Goal: Task Accomplishment & Management: Manage account settings

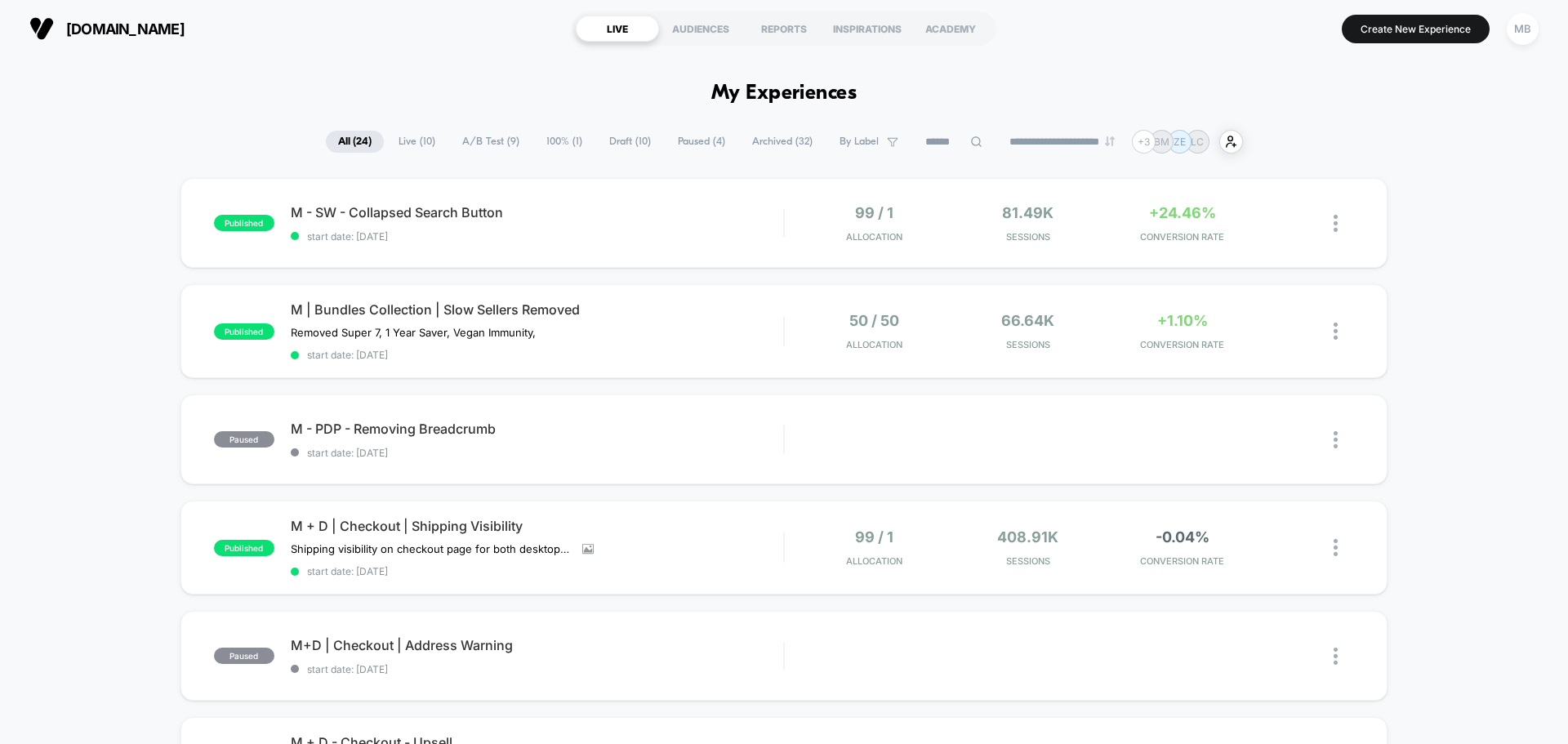
click at [637, 141] on span "Draft ( 10 )" at bounding box center [630, 141] width 66 height 22
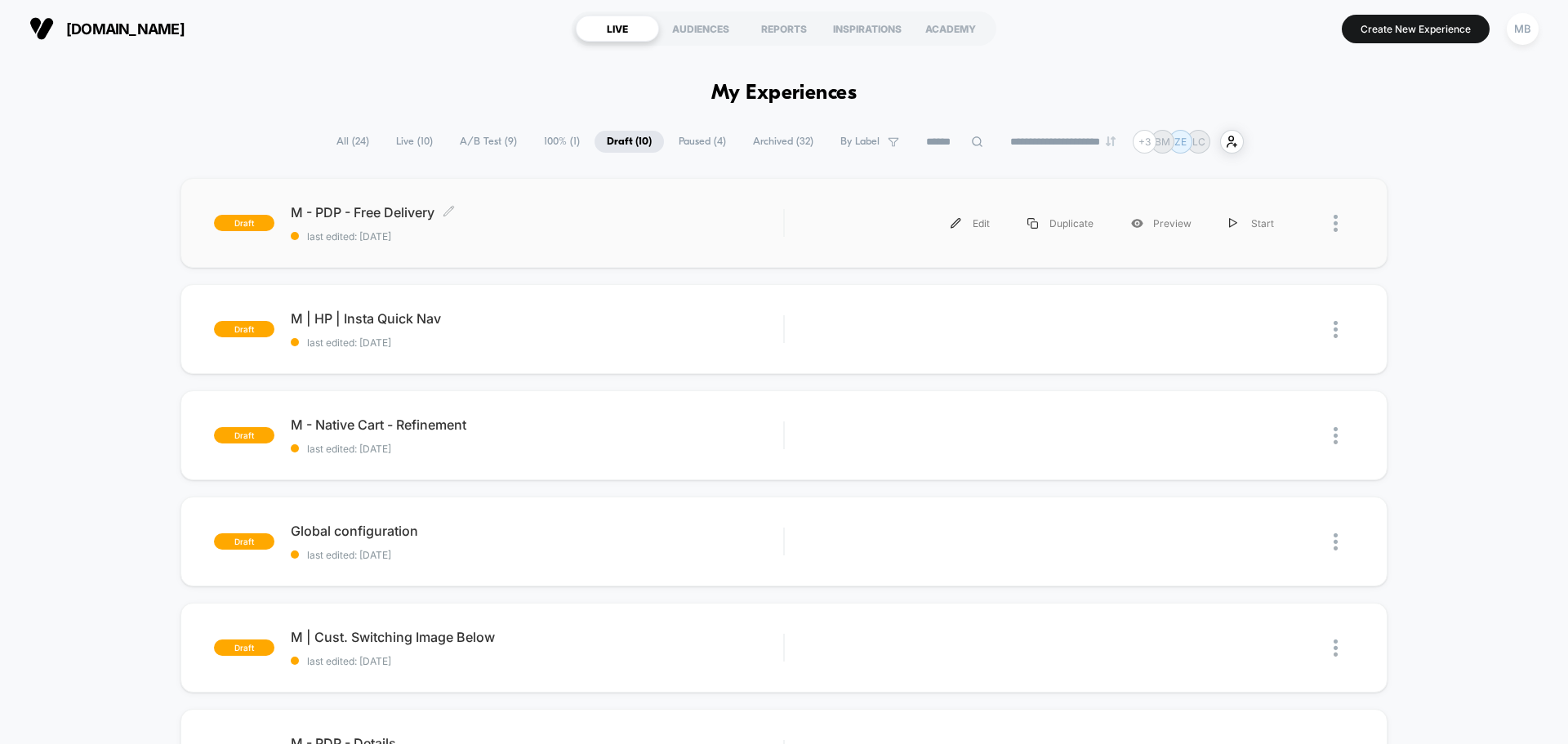
click at [632, 221] on div "M - PDP - Free Delivery Click to edit experience details Click to edit experien…" at bounding box center [537, 224] width 492 height 38
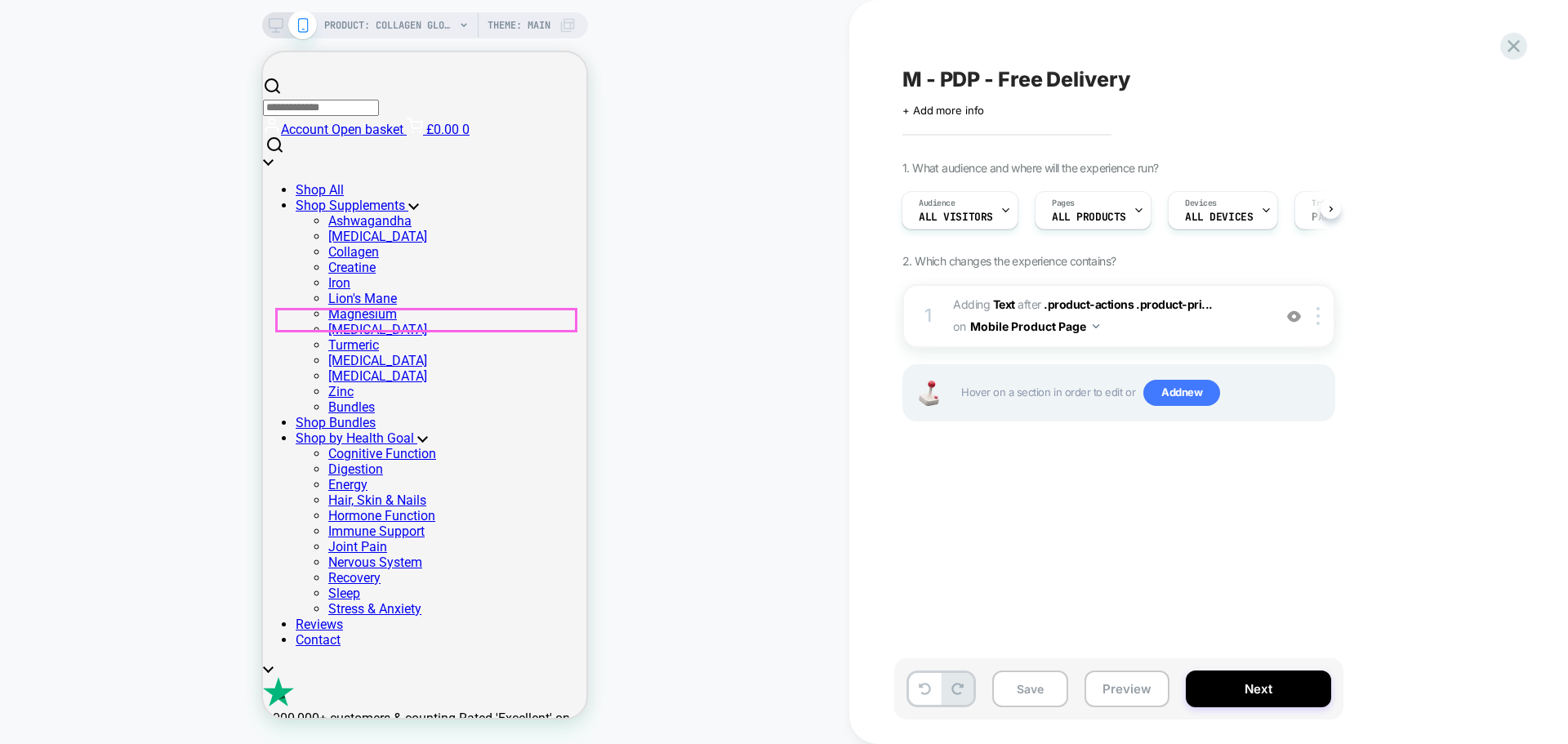
scroll to position [82, 0]
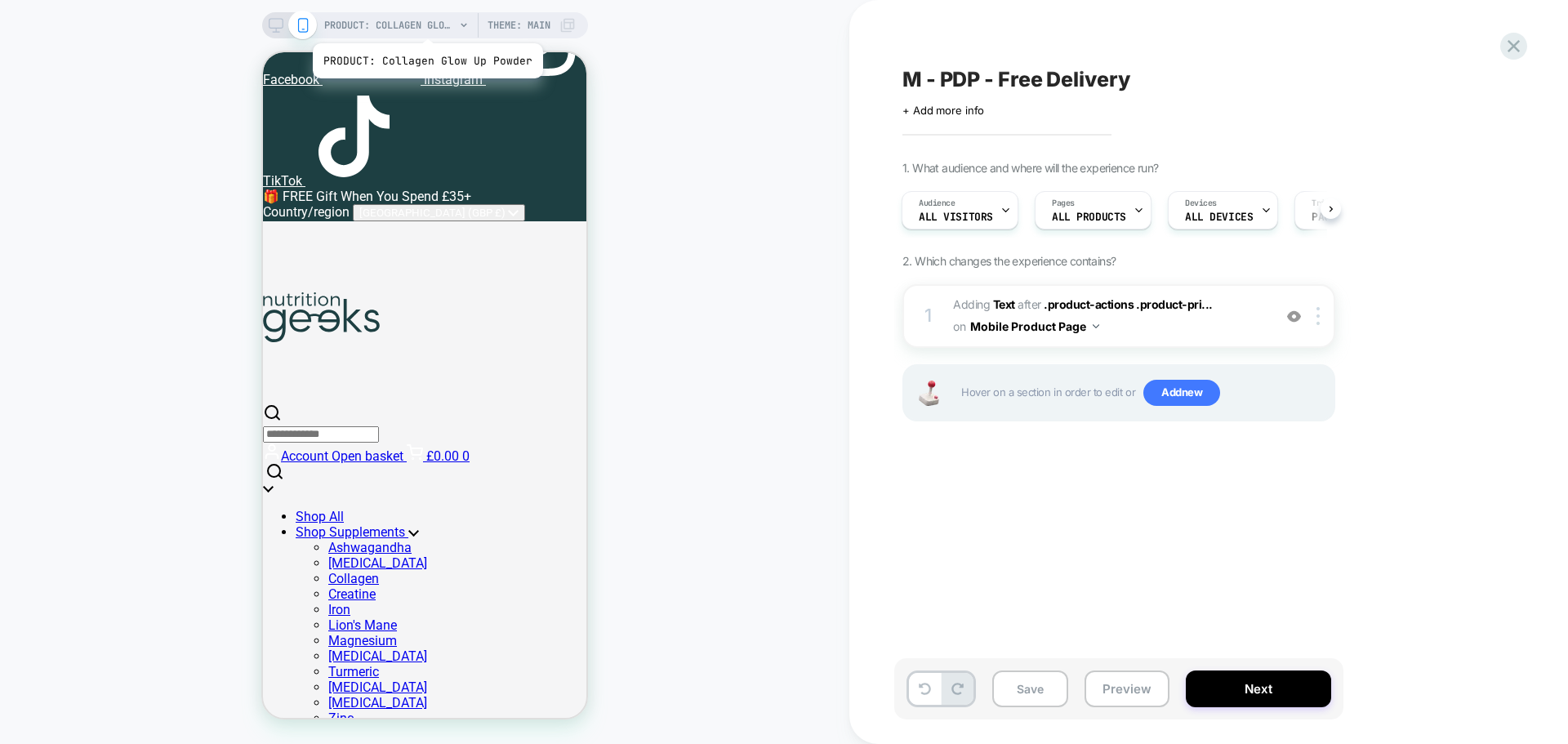
click at [425, 23] on span "PRODUCT: Collagen Glow Up Powder" at bounding box center [390, 25] width 130 height 26
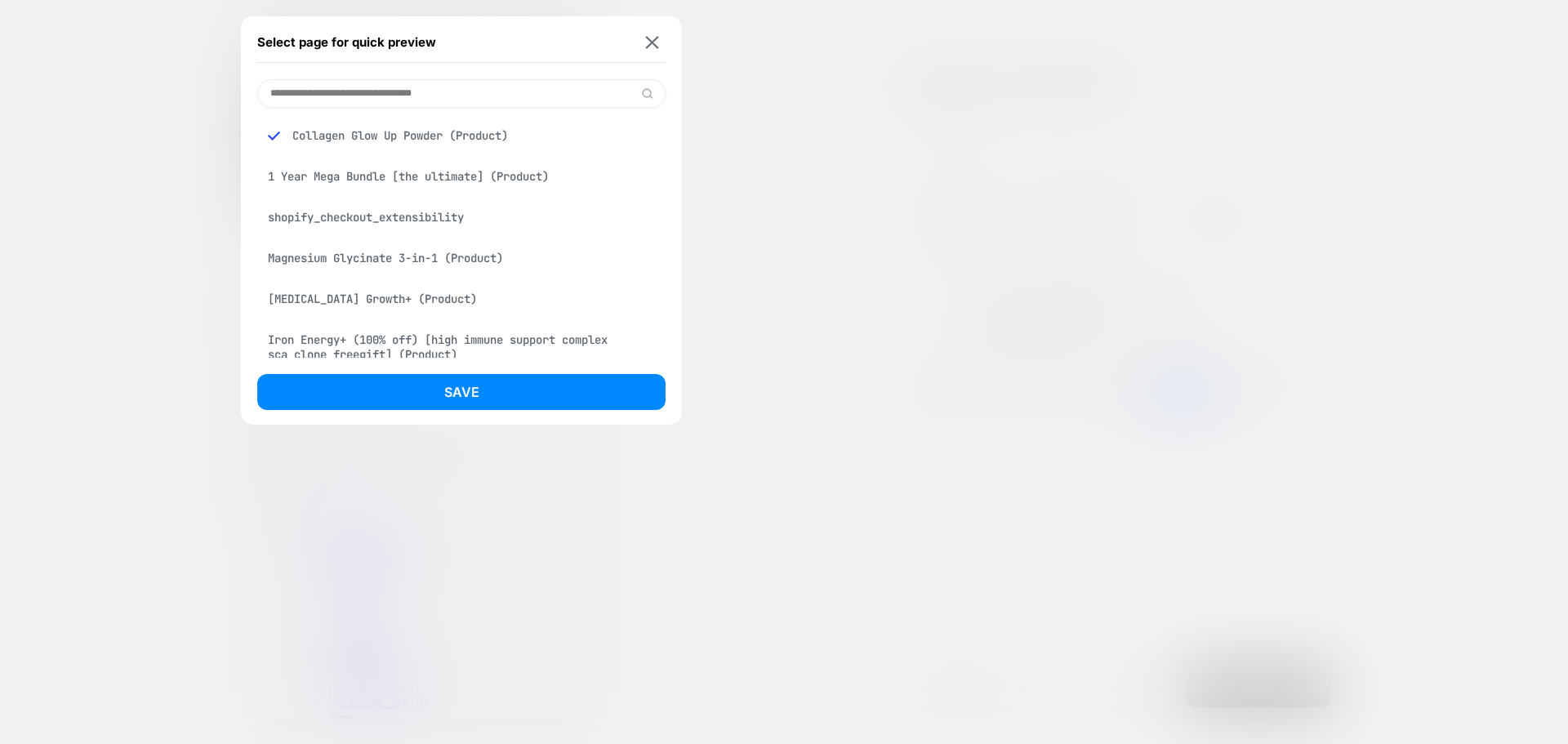
click at [413, 141] on div "Collagen Glow Up Powder (Product)" at bounding box center [462, 136] width 409 height 31
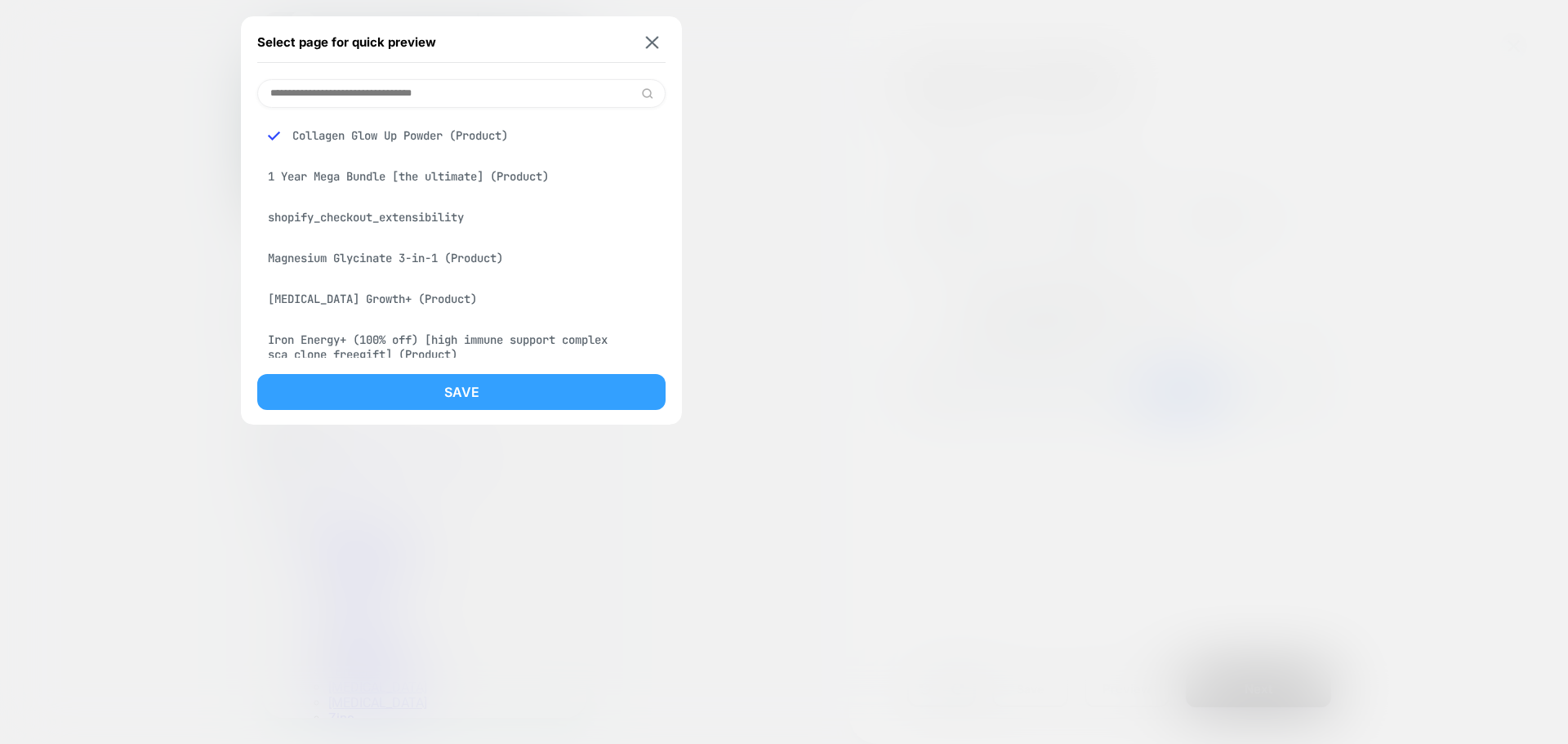
click at [462, 389] on button "Save" at bounding box center [462, 392] width 409 height 36
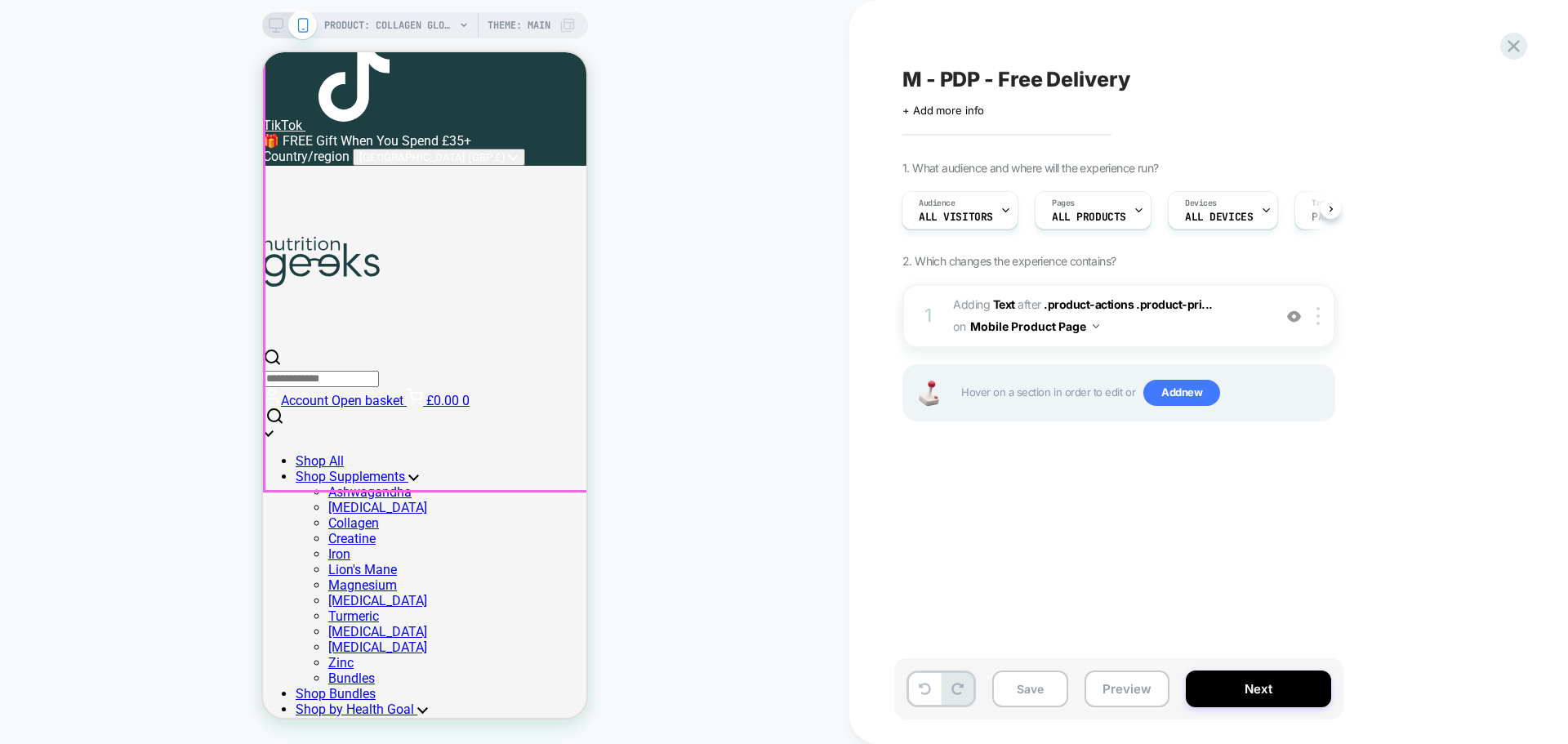
scroll to position [0, 0]
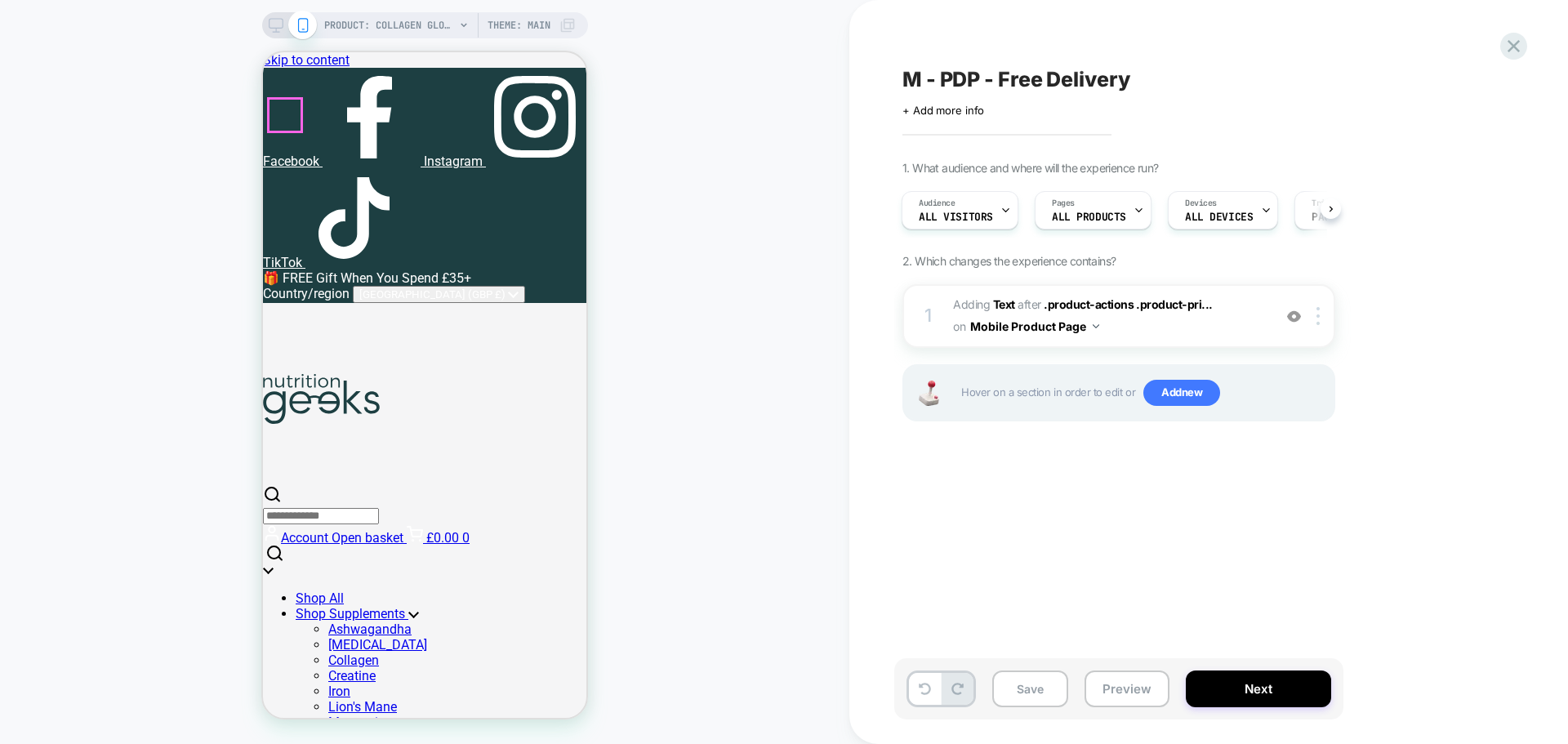
click at [263, 52] on button "Open menu" at bounding box center [263, 52] width 0 height 0
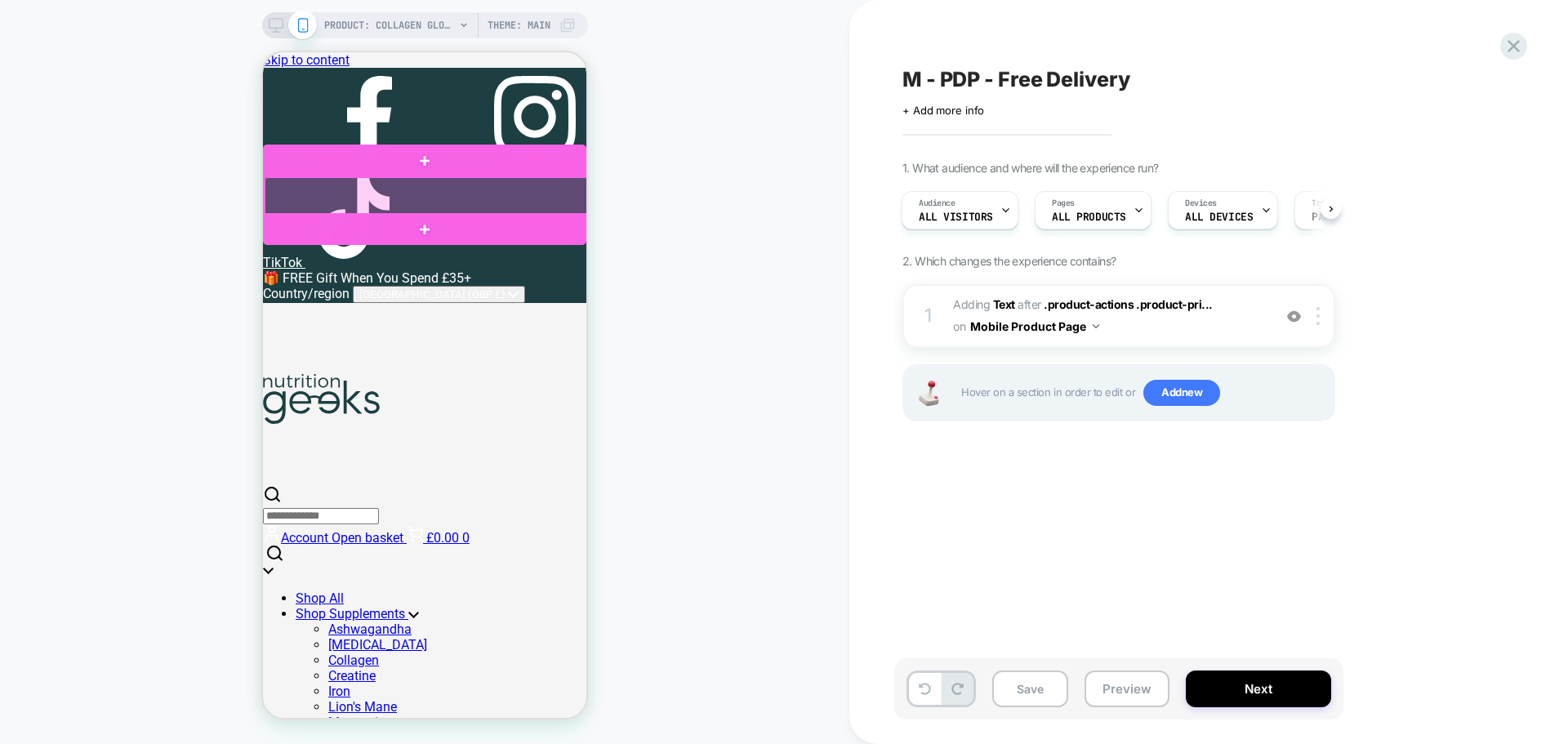
click at [324, 197] on div at bounding box center [426, 196] width 324 height 37
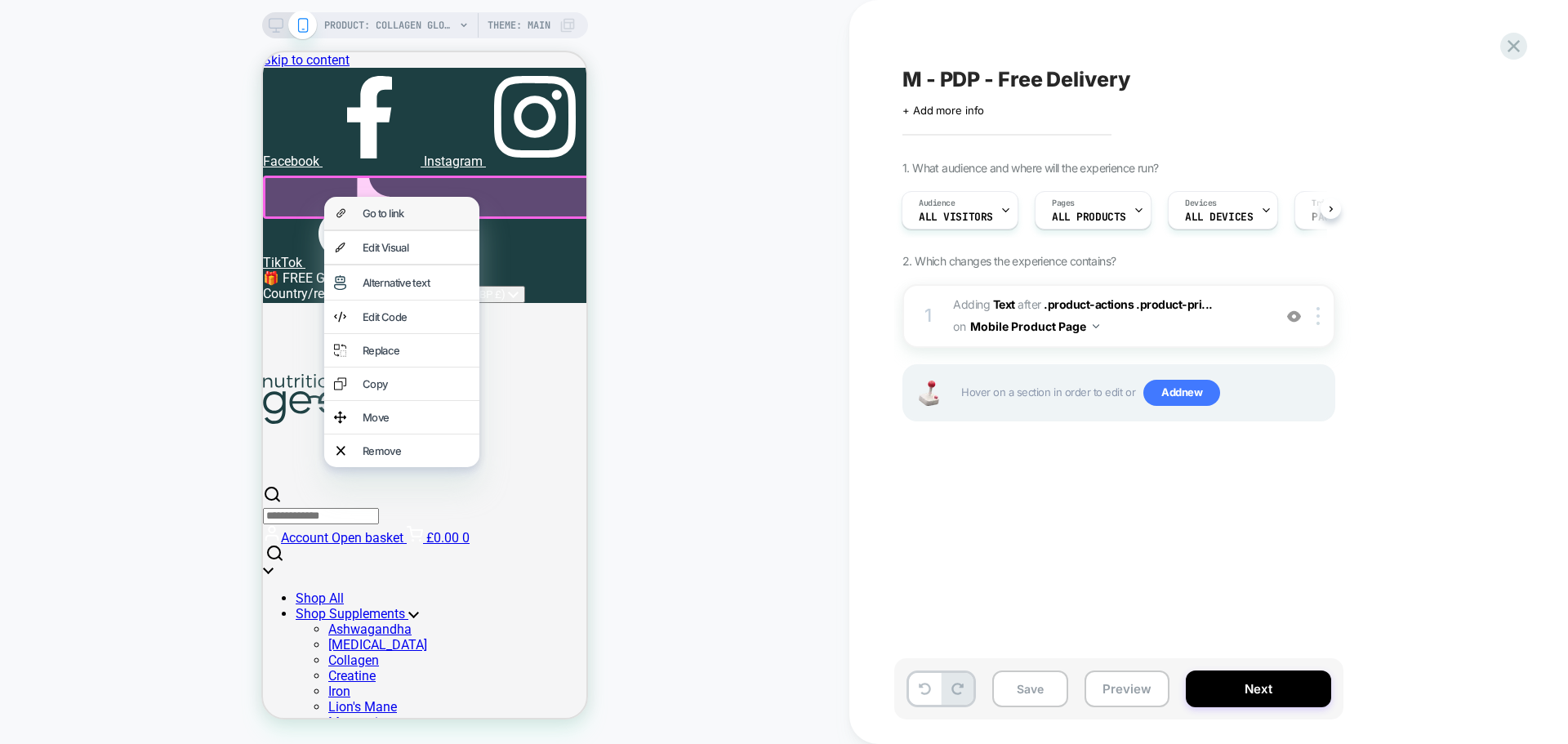
click at [422, 215] on div "Go to link" at bounding box center [416, 213] width 107 height 13
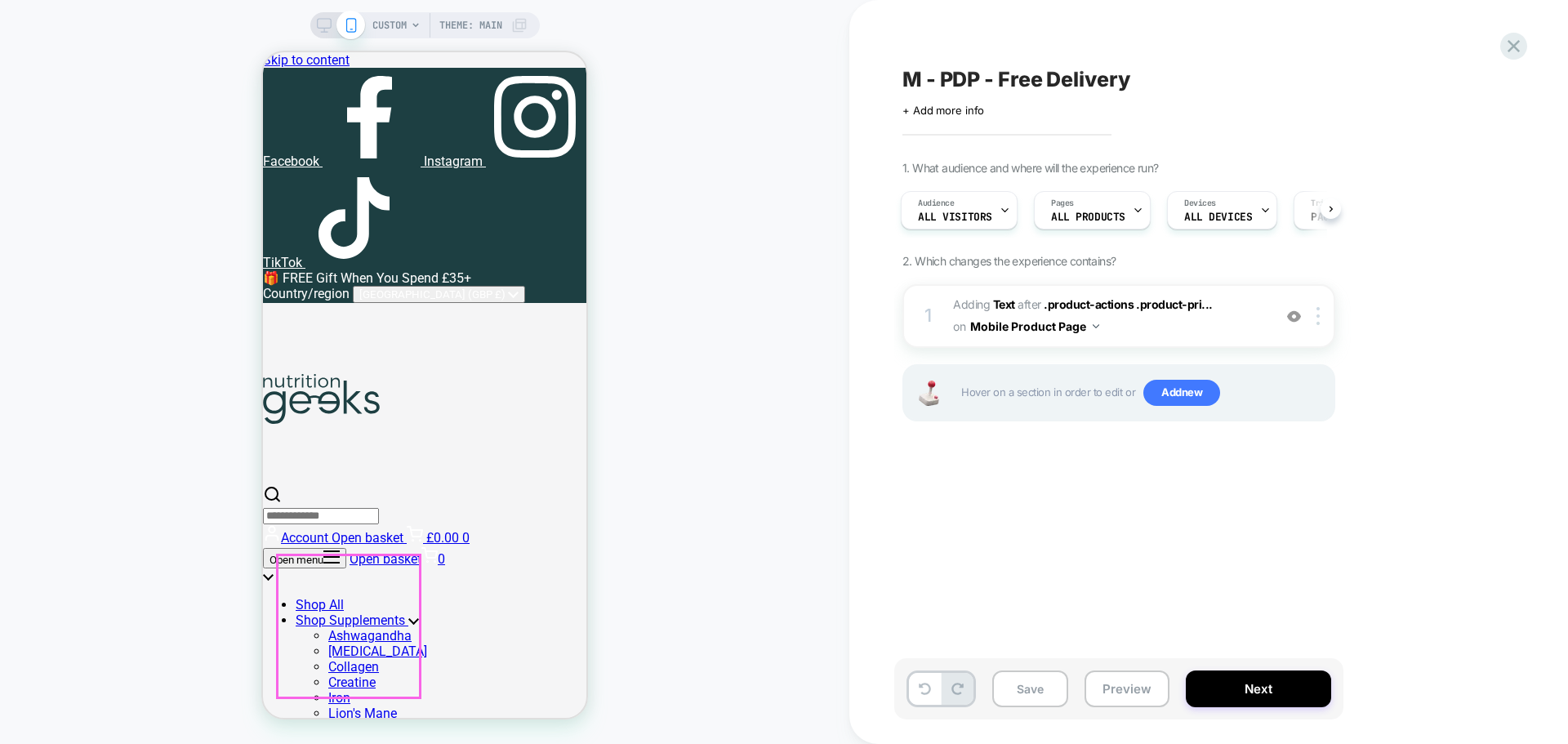
scroll to position [164, 0]
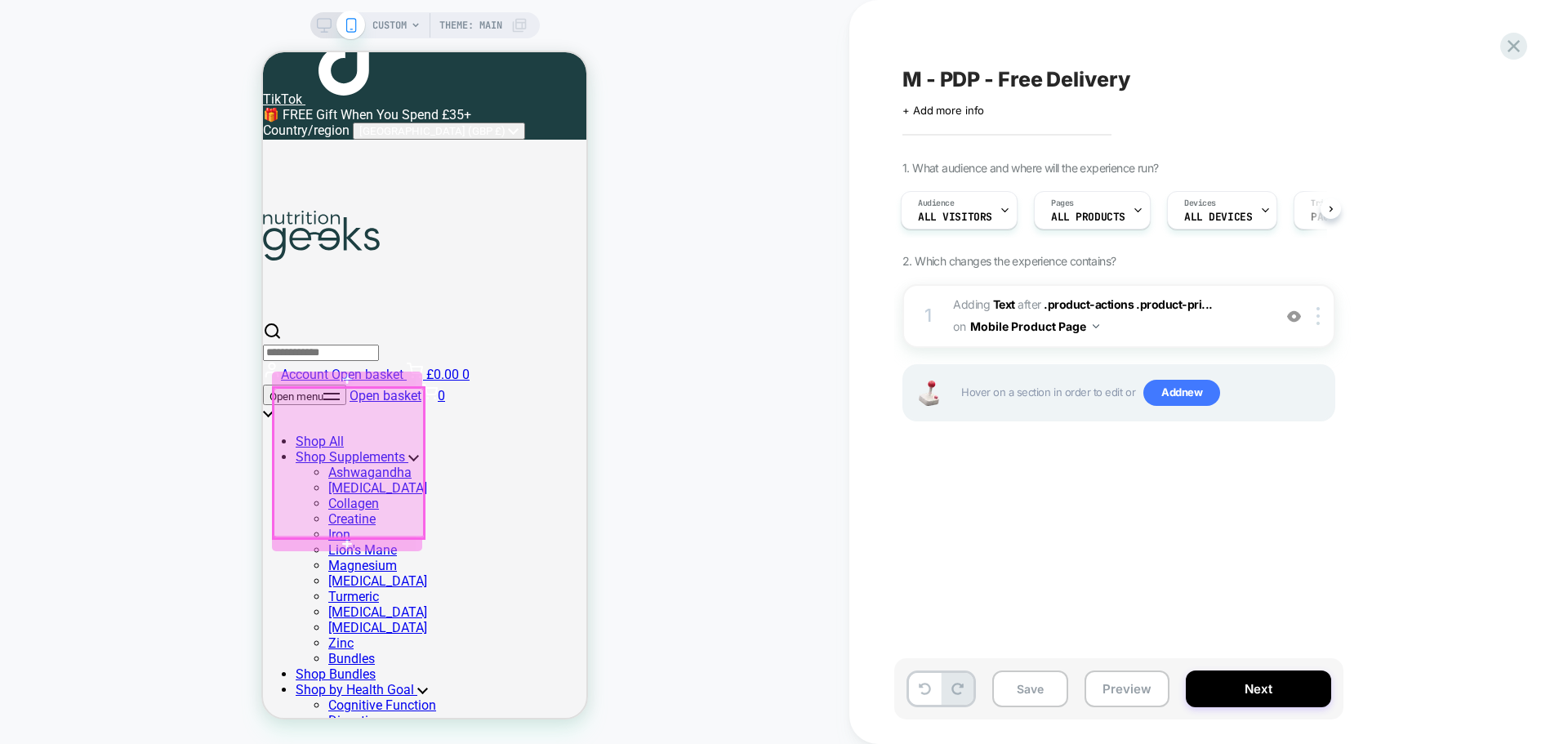
click at [381, 486] on div at bounding box center [349, 463] width 150 height 151
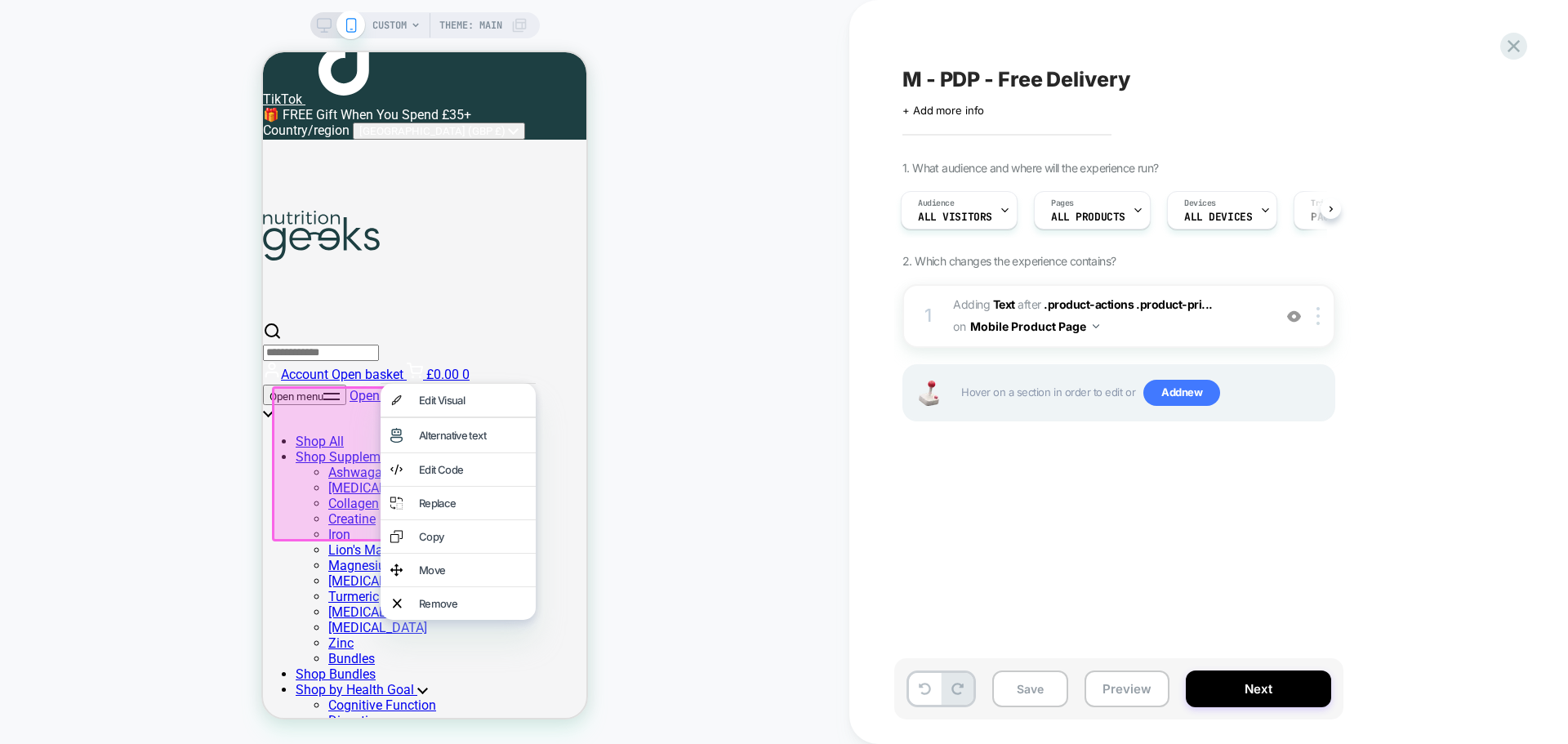
click at [716, 465] on div "CUSTOM Theme: MAIN" at bounding box center [424, 372] width 850 height 712
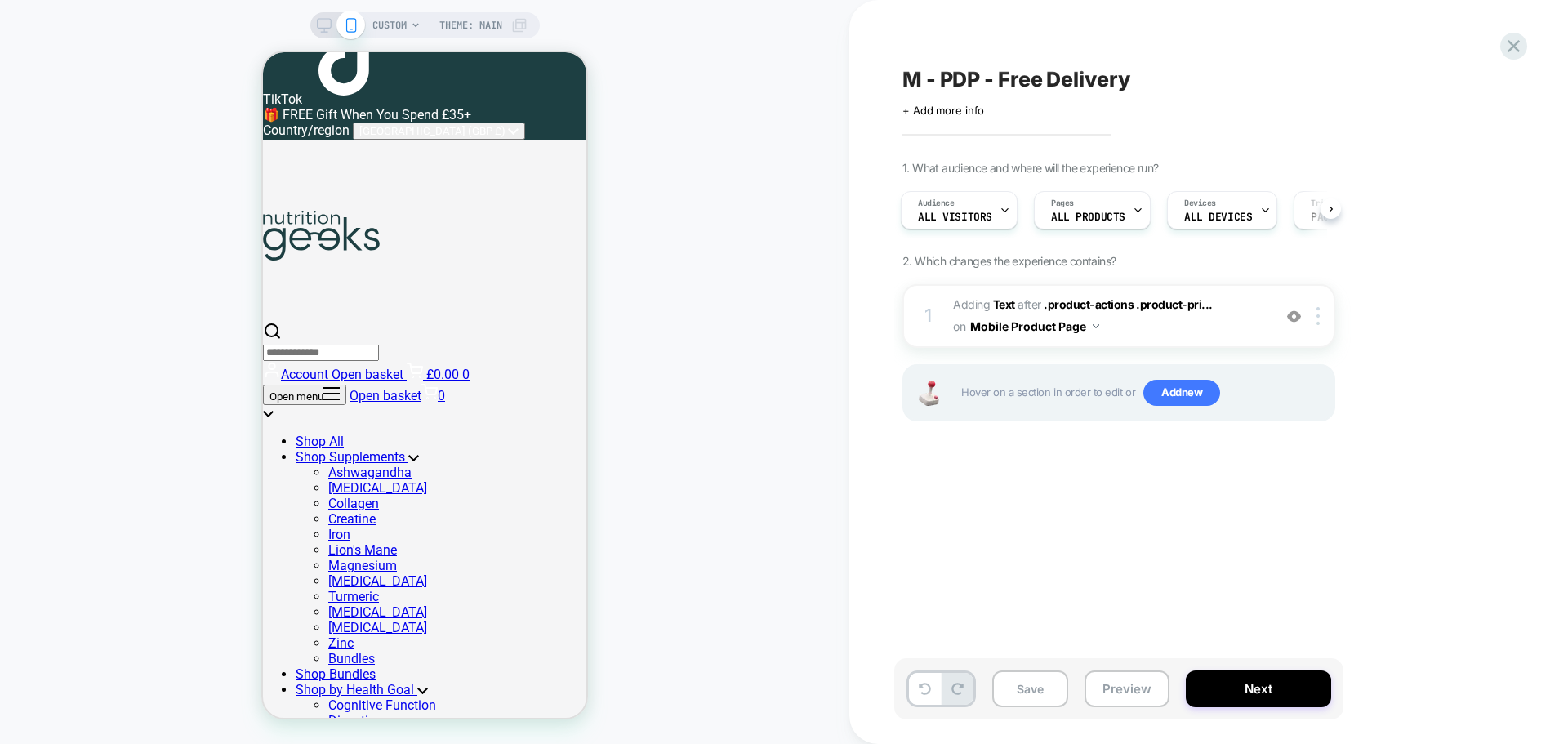
click at [396, 28] on span "CUSTOM" at bounding box center [389, 25] width 34 height 26
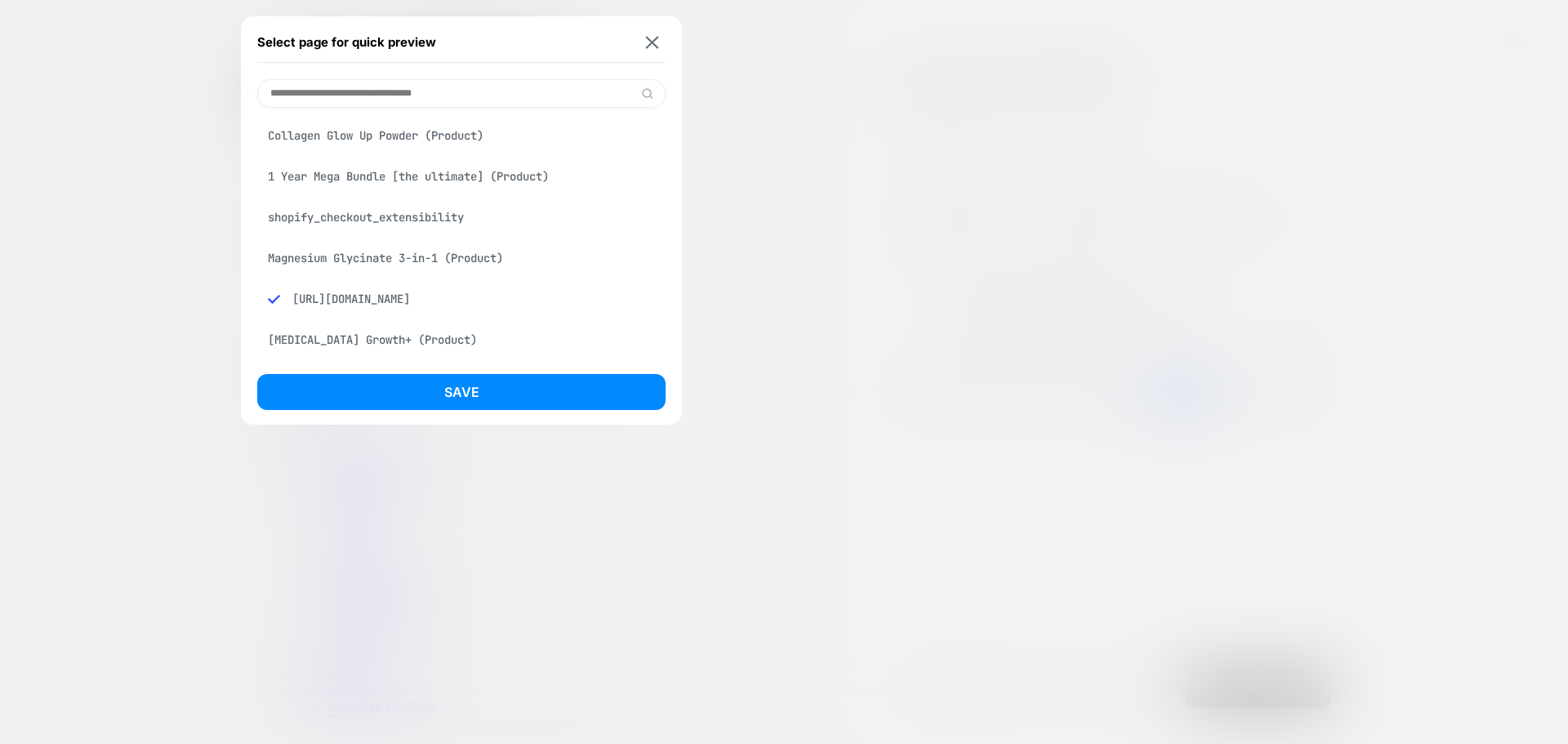
click at [396, 142] on div "Collagen Glow Up Powder (Product)" at bounding box center [462, 136] width 409 height 31
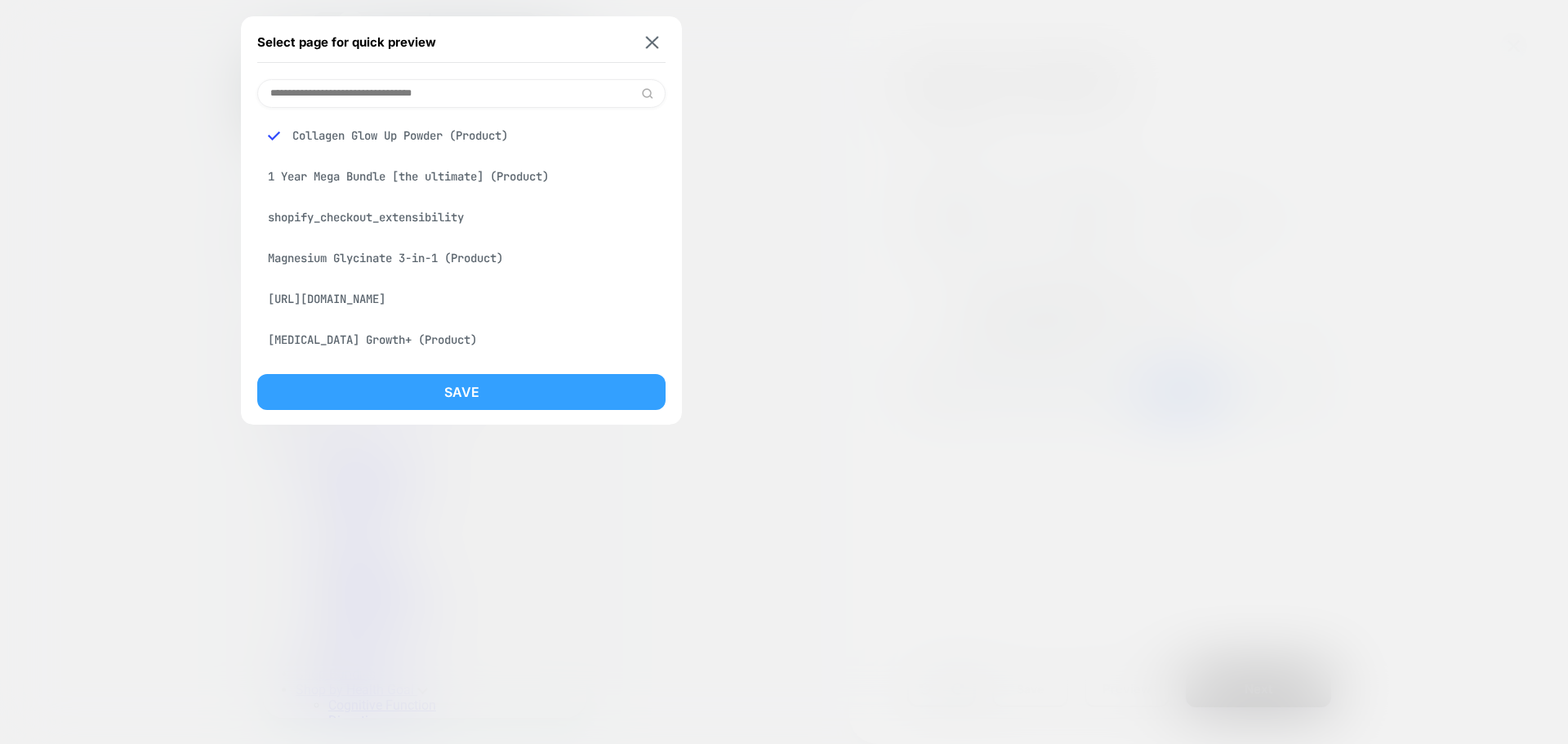
click at [409, 393] on button "Save" at bounding box center [462, 392] width 409 height 36
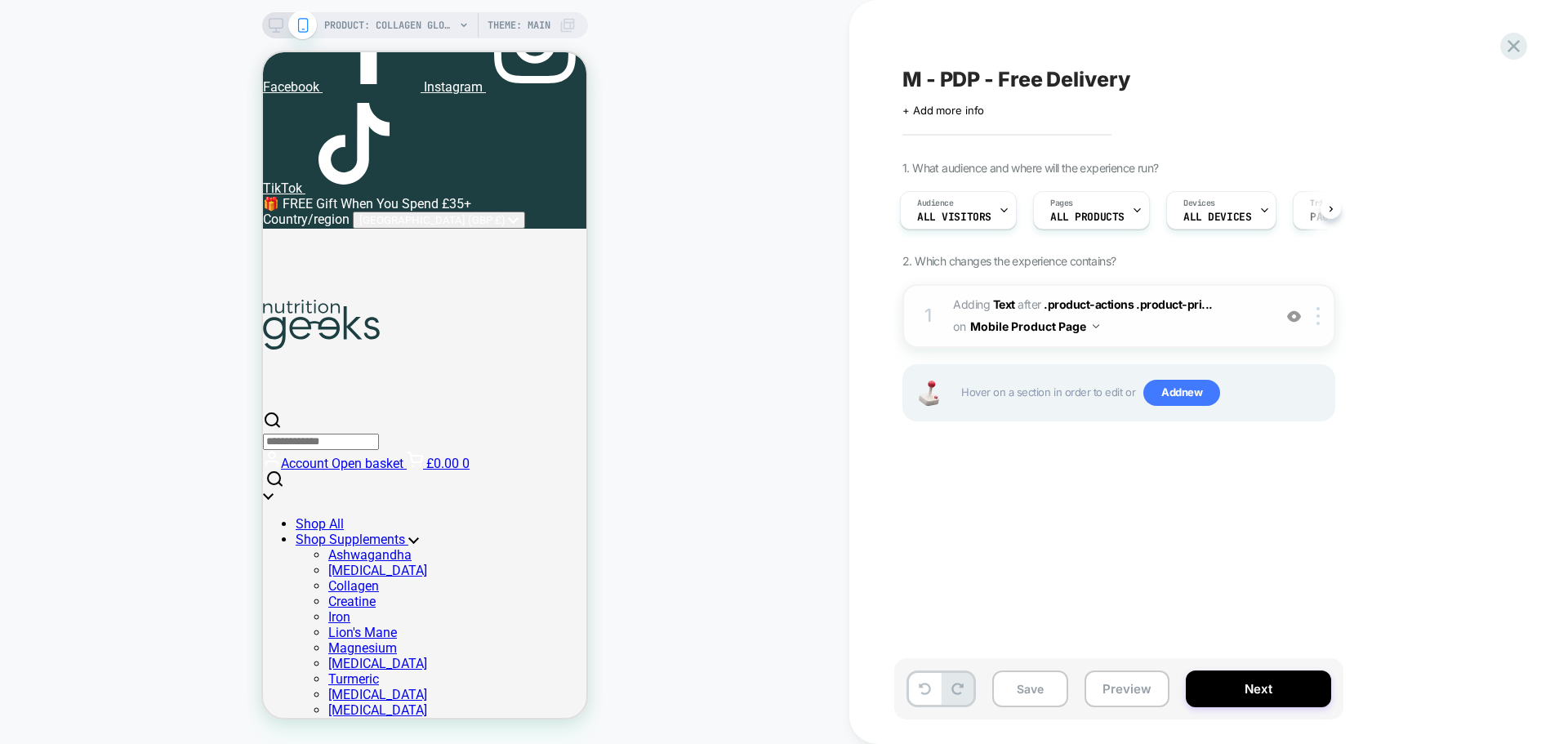
scroll to position [0, 0]
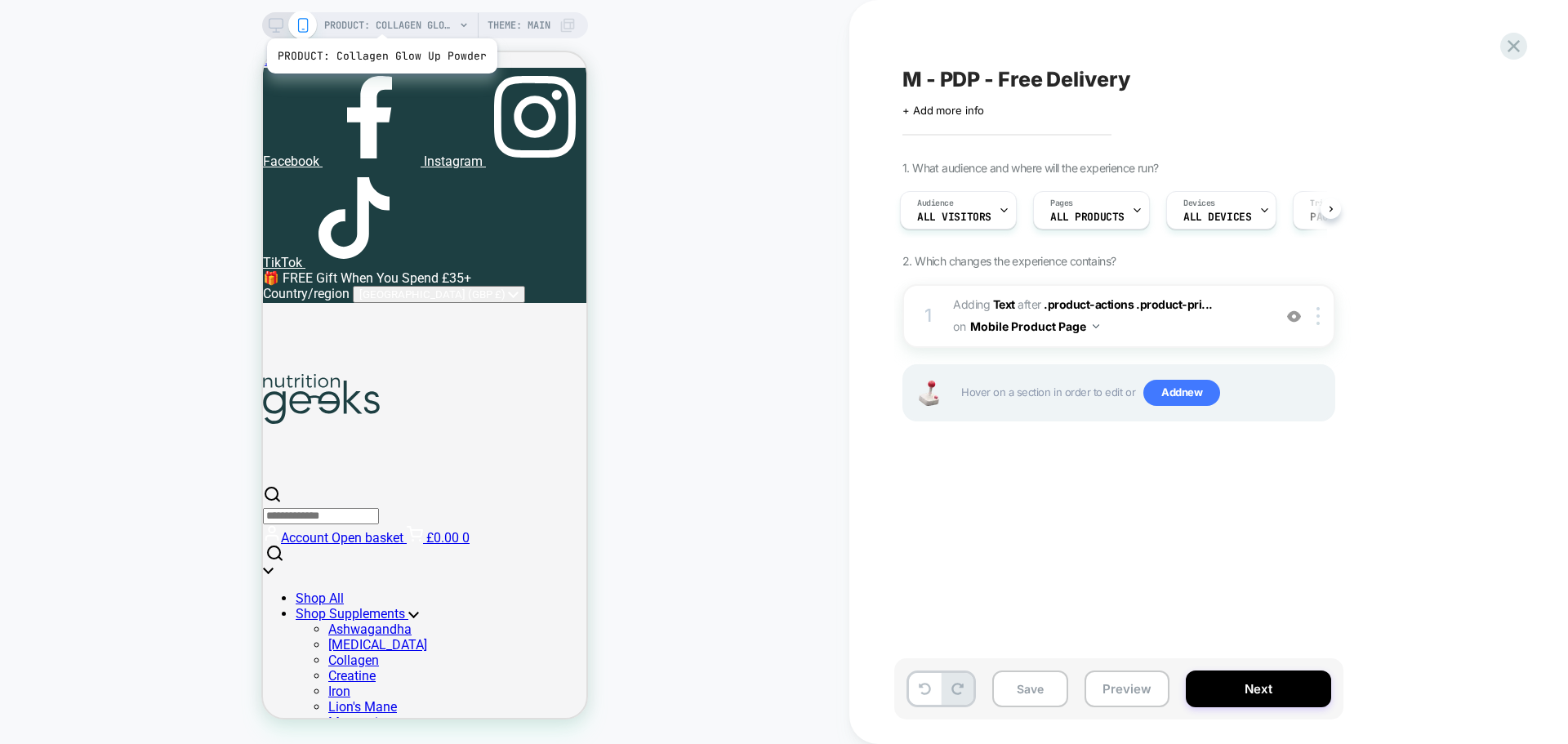
click at [380, 20] on span "PRODUCT: Collagen Glow Up Powder" at bounding box center [390, 25] width 130 height 26
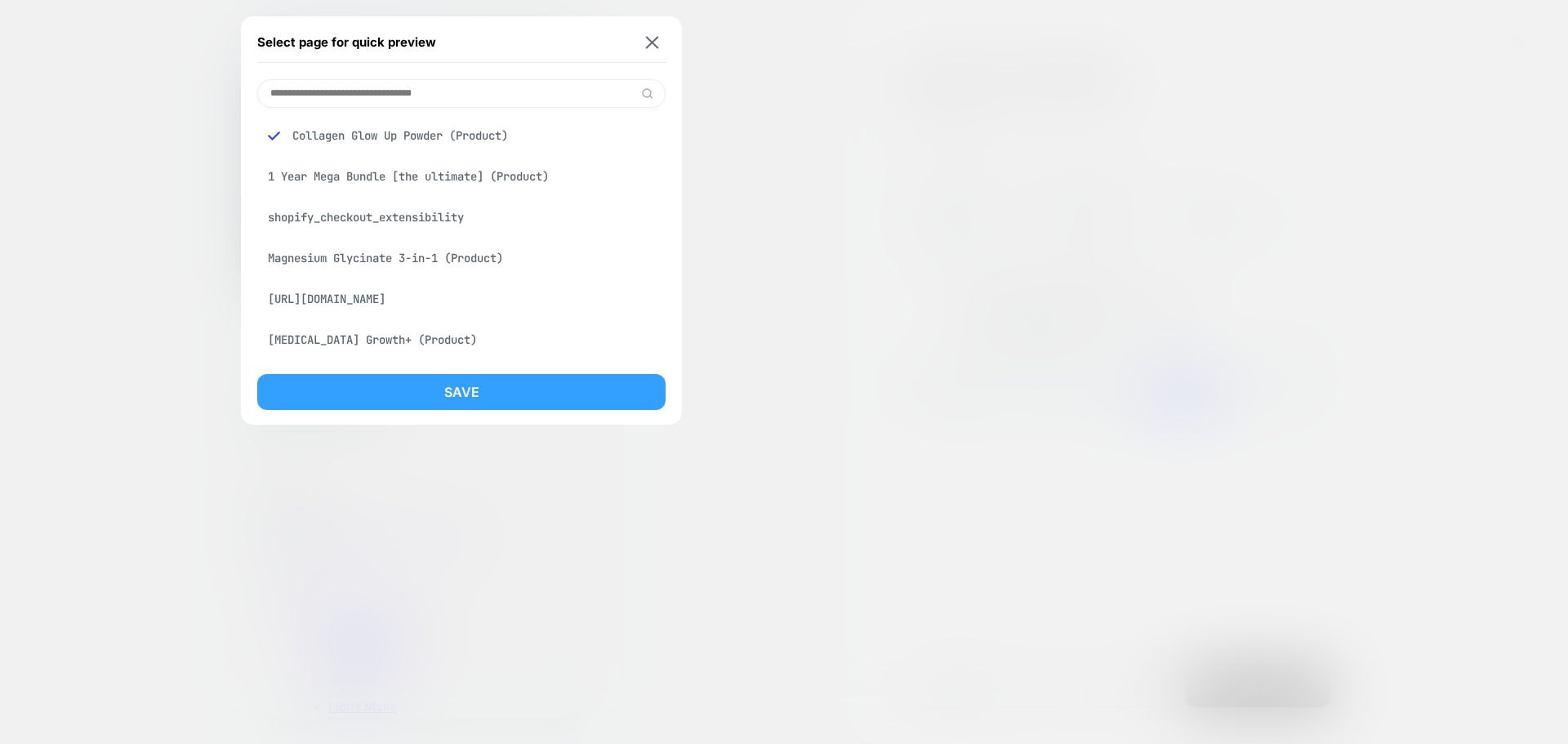
click at [557, 404] on button "Save" at bounding box center [462, 392] width 409 height 36
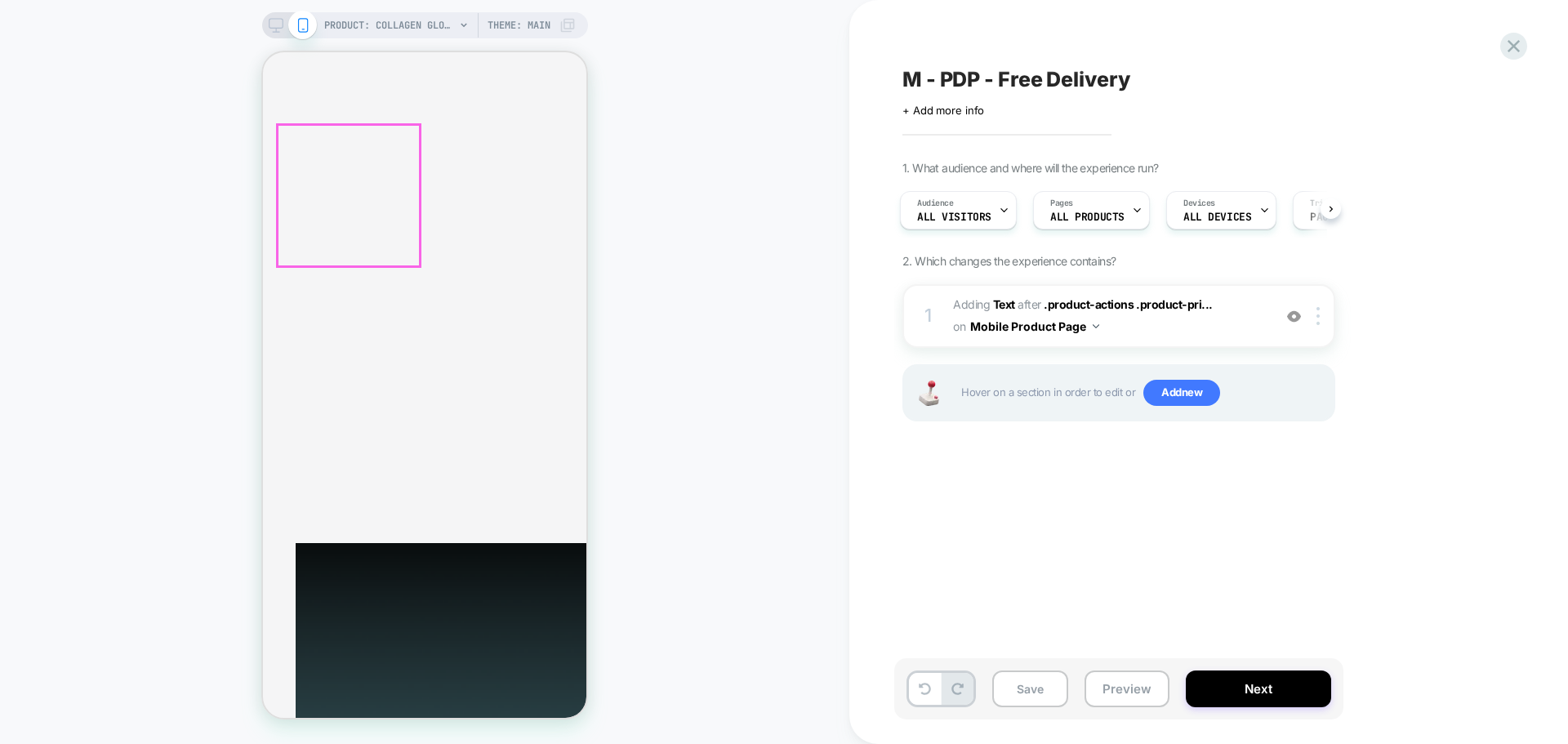
scroll to position [899, 0]
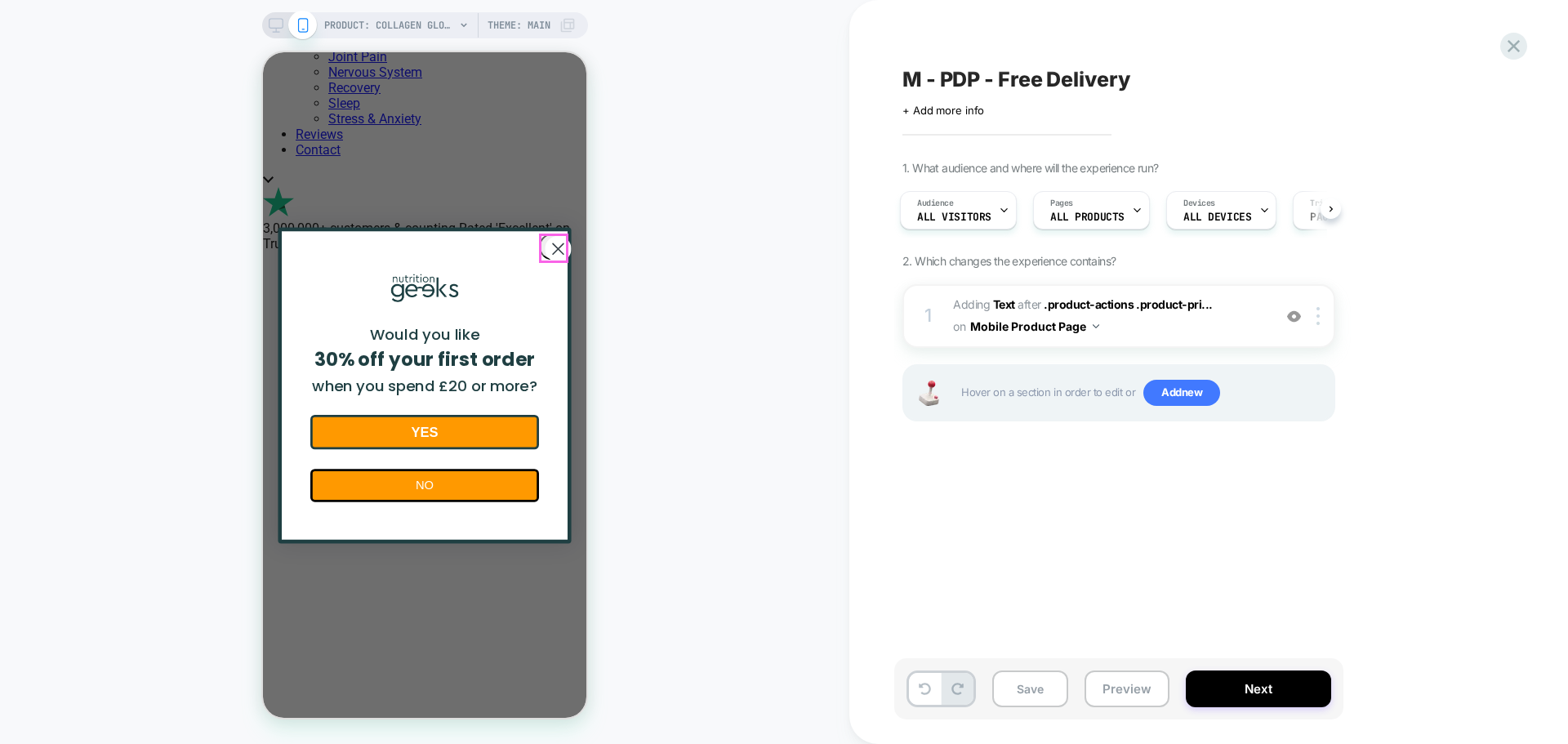
click at [551, 250] on icon "Close dialog" at bounding box center [557, 248] width 26 height 26
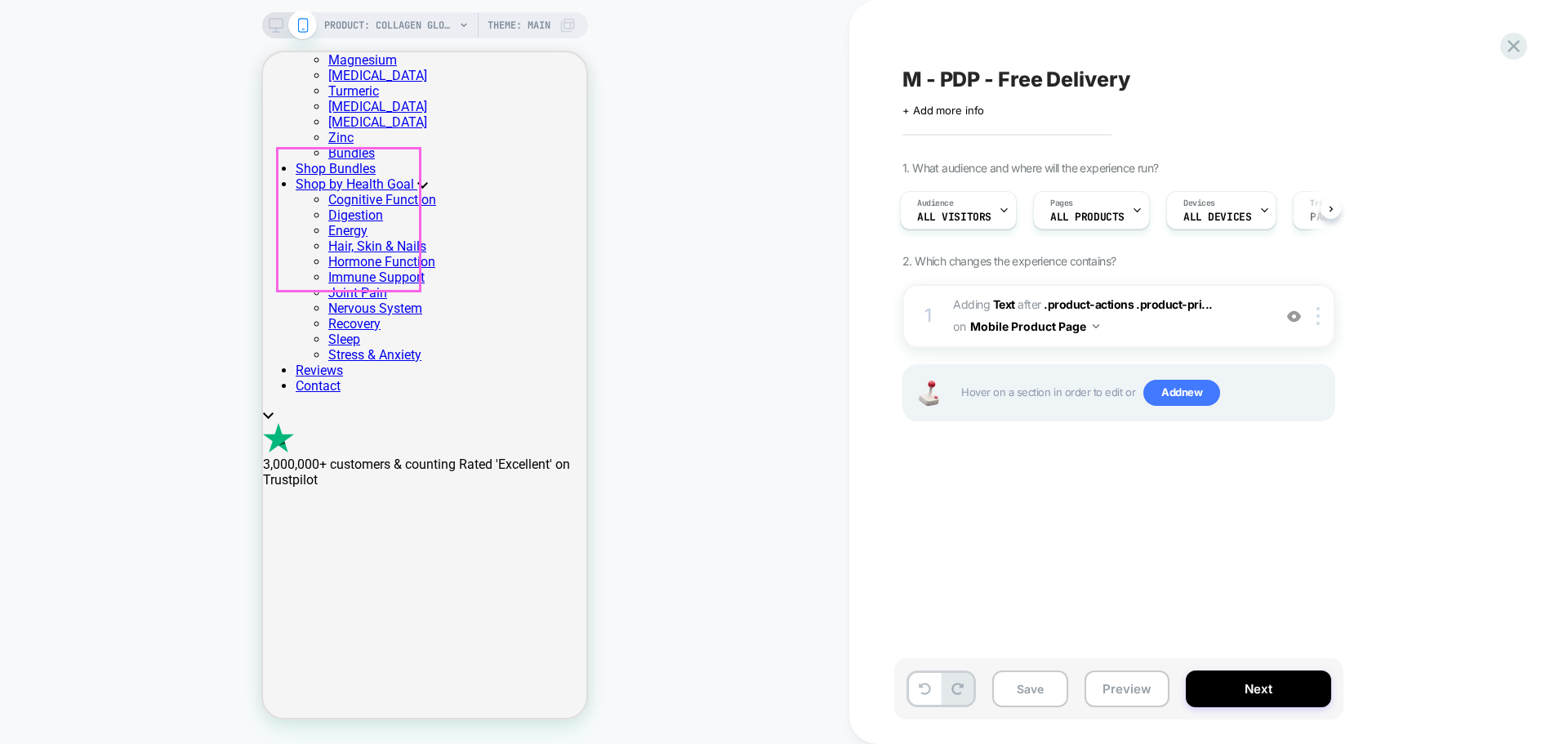
scroll to position [654, 0]
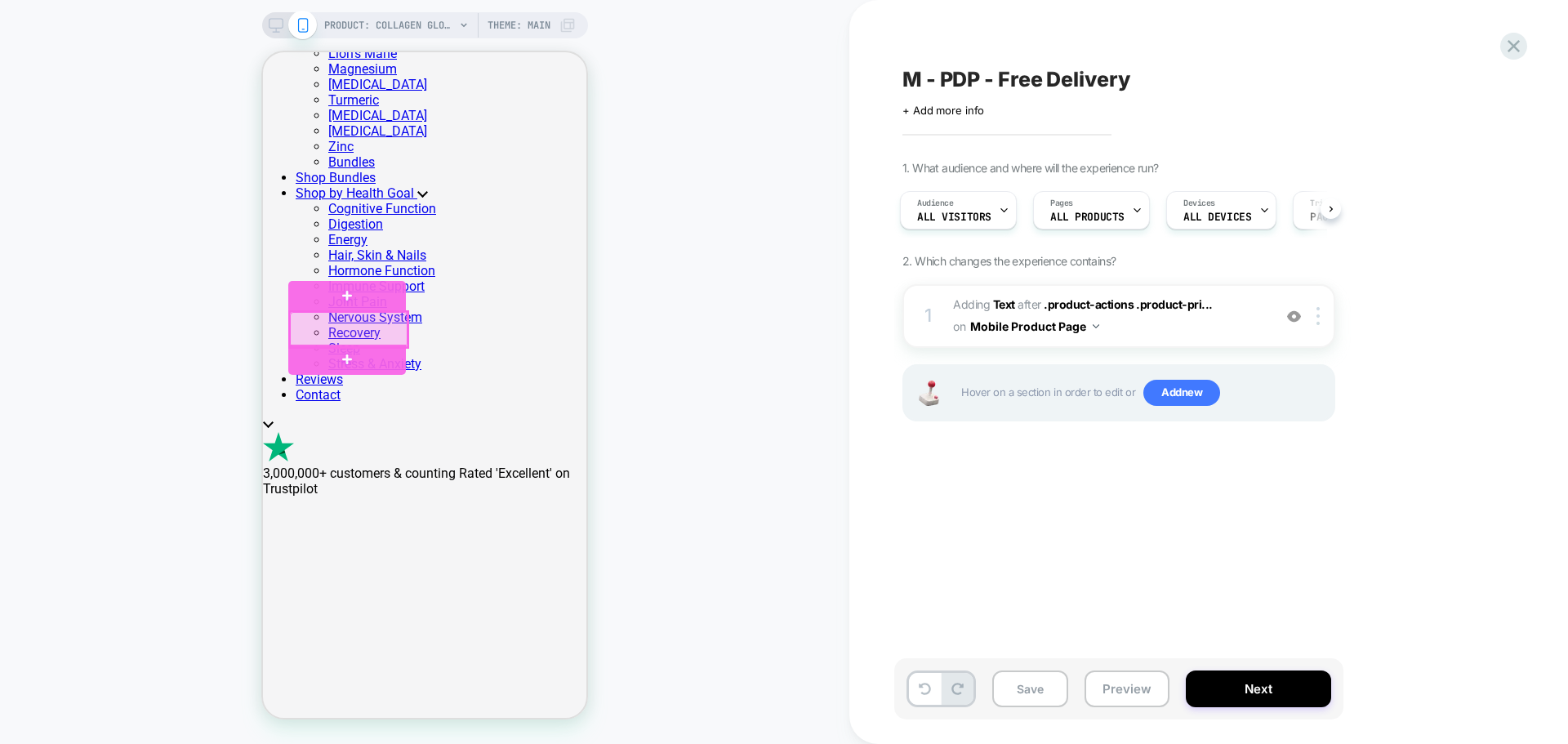
click at [337, 317] on div at bounding box center [348, 330] width 117 height 35
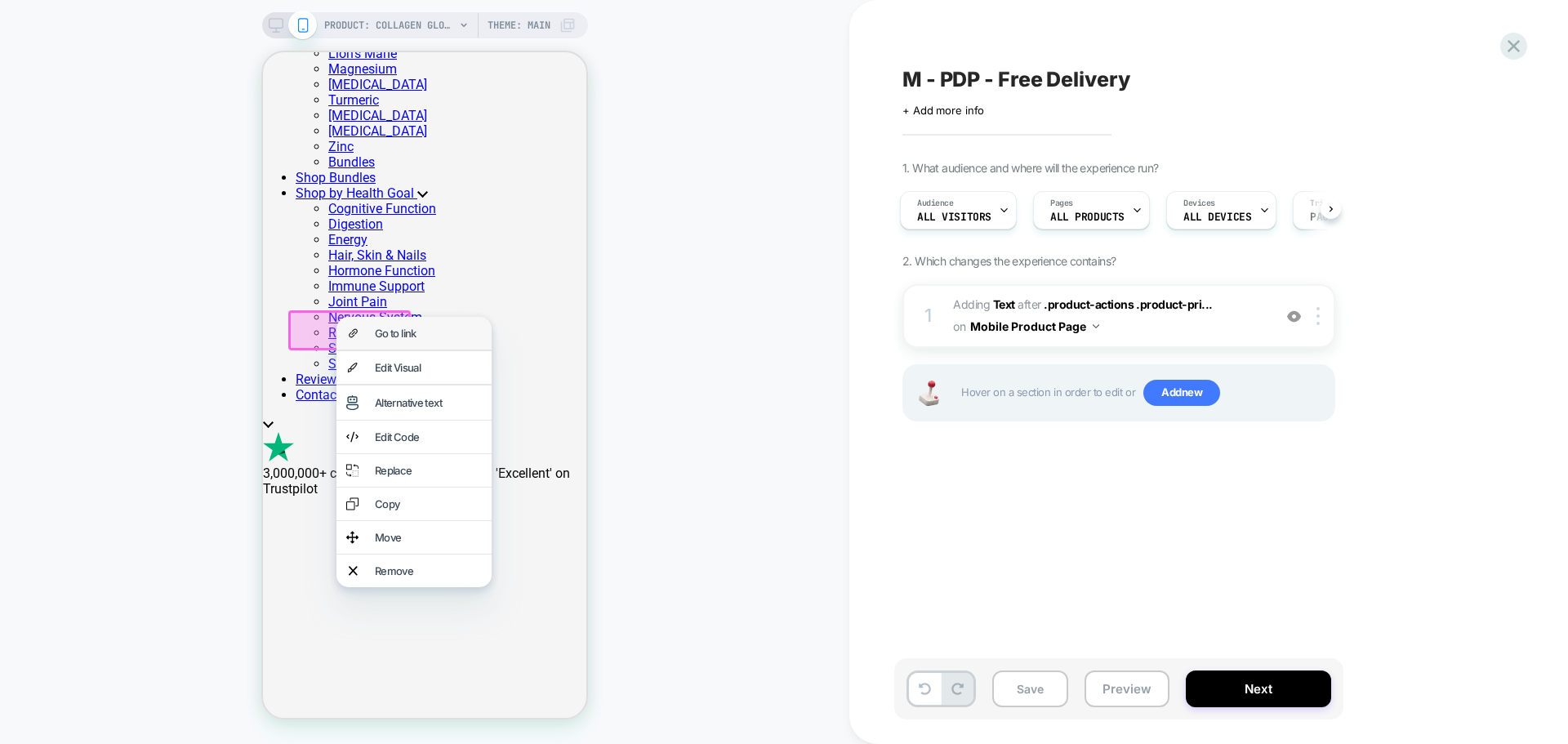
click at [368, 329] on div "Go to link" at bounding box center [414, 333] width 155 height 33
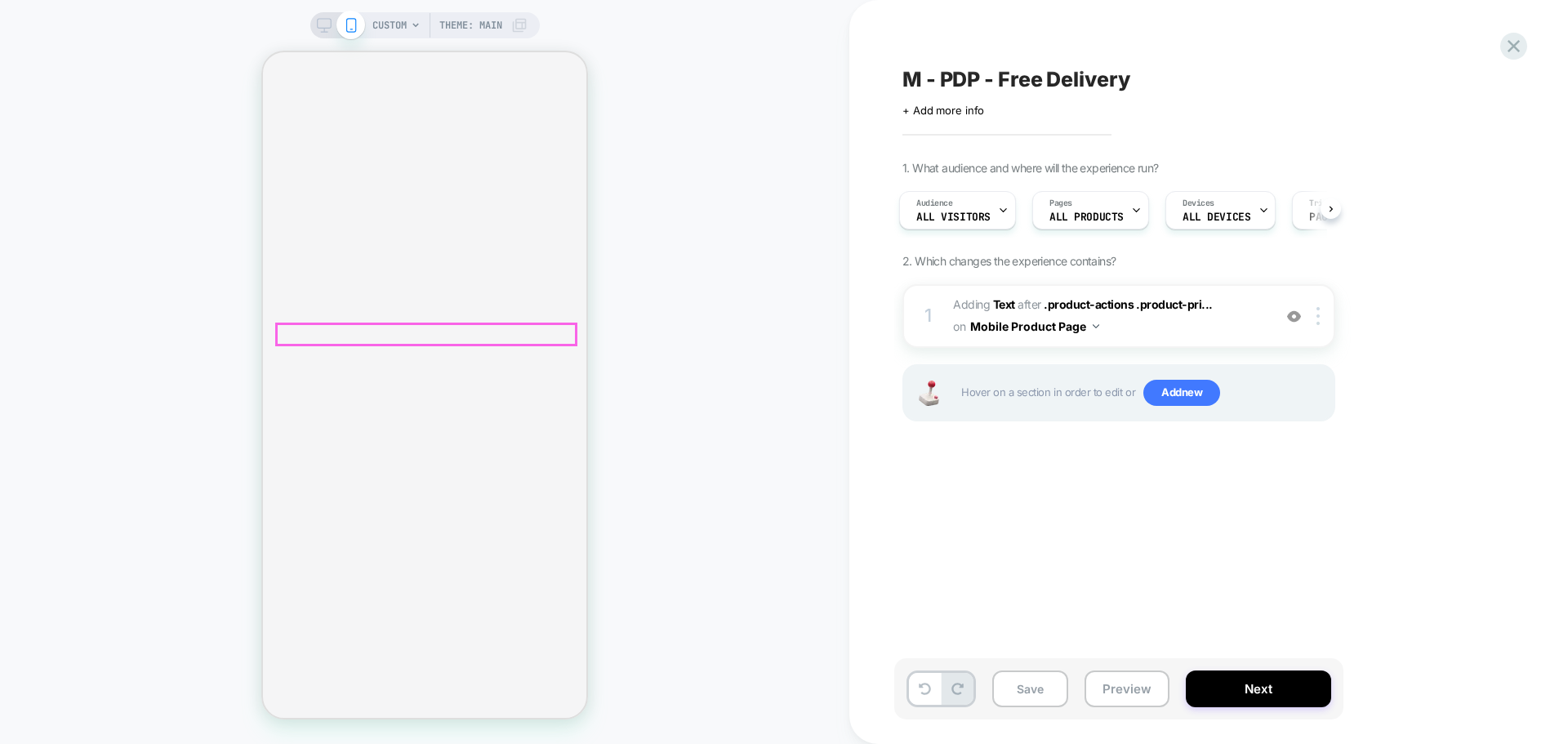
scroll to position [5743, 0]
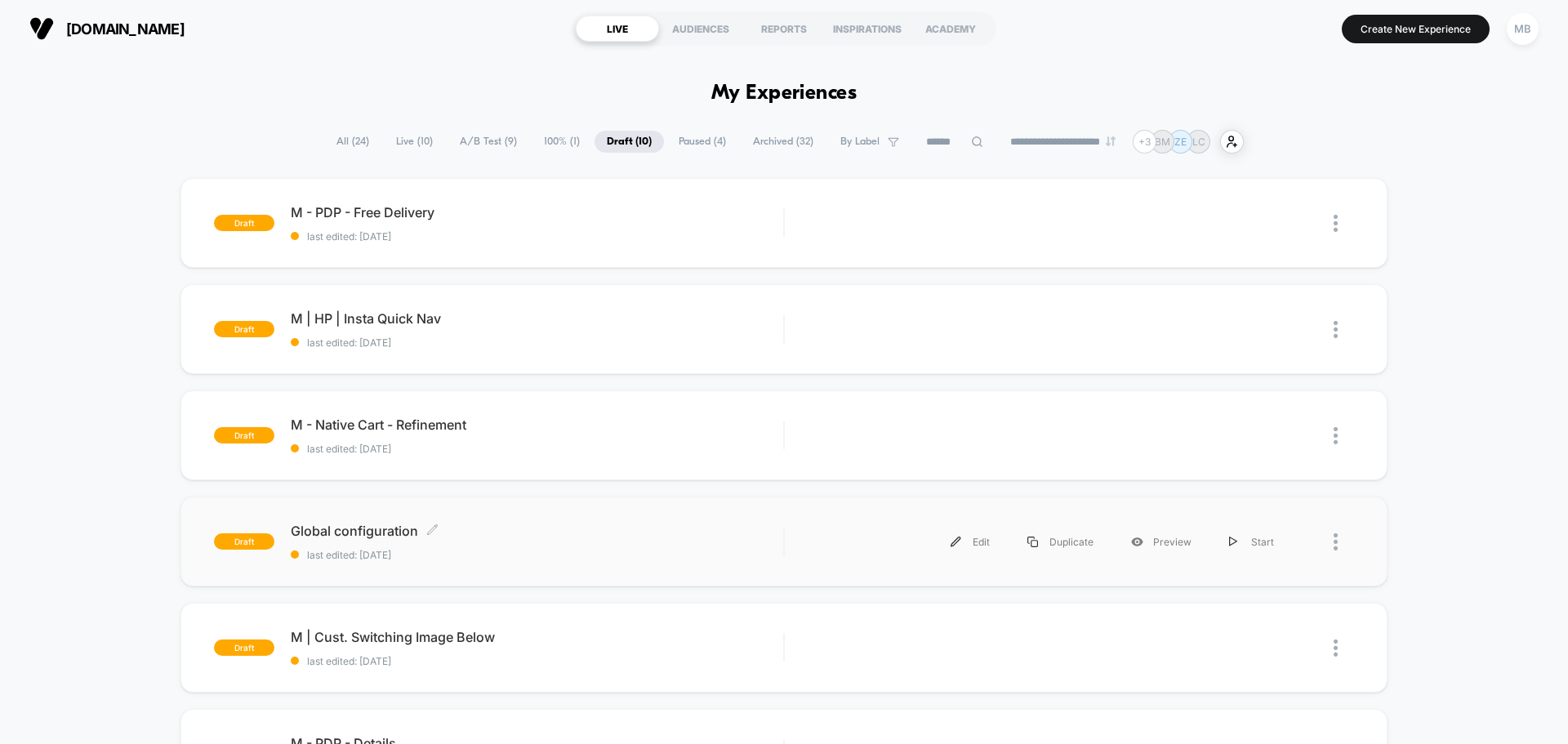
click at [385, 529] on span "Global configuration Click to edit experience details" at bounding box center [537, 531] width 492 height 17
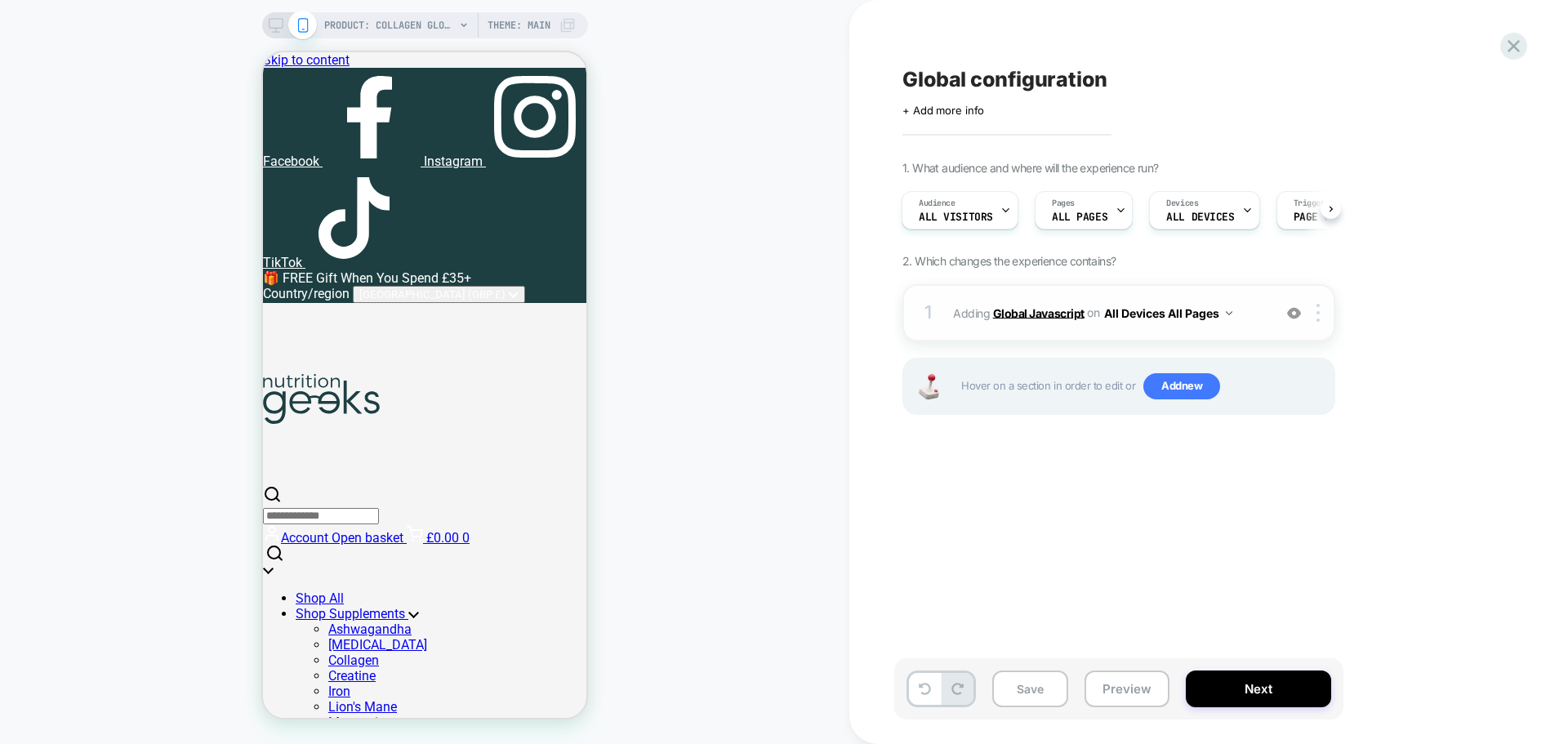
click at [1026, 319] on b "Global Javascript" at bounding box center [1038, 312] width 91 height 14
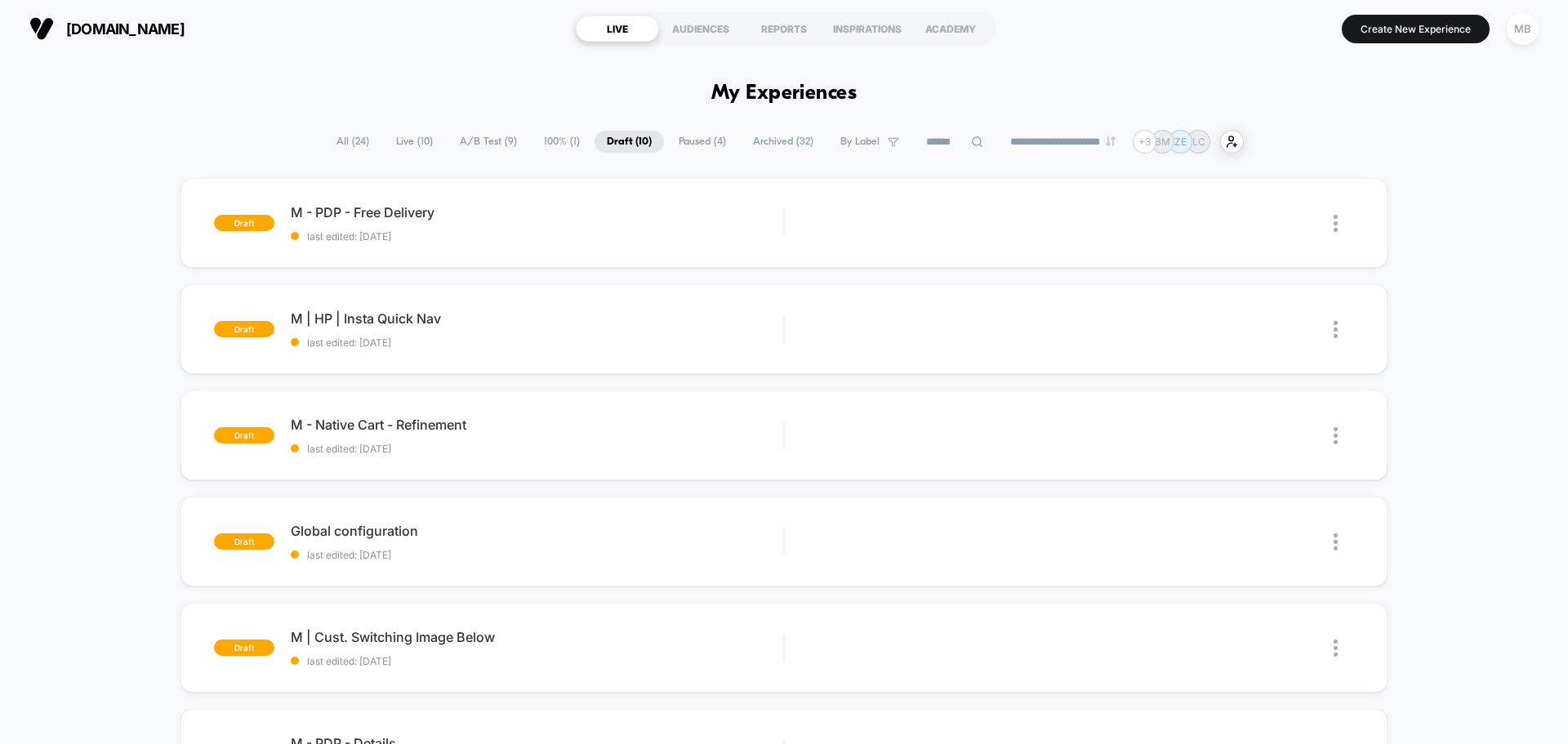
click at [352, 135] on span "All ( 24 )" at bounding box center [353, 141] width 57 height 22
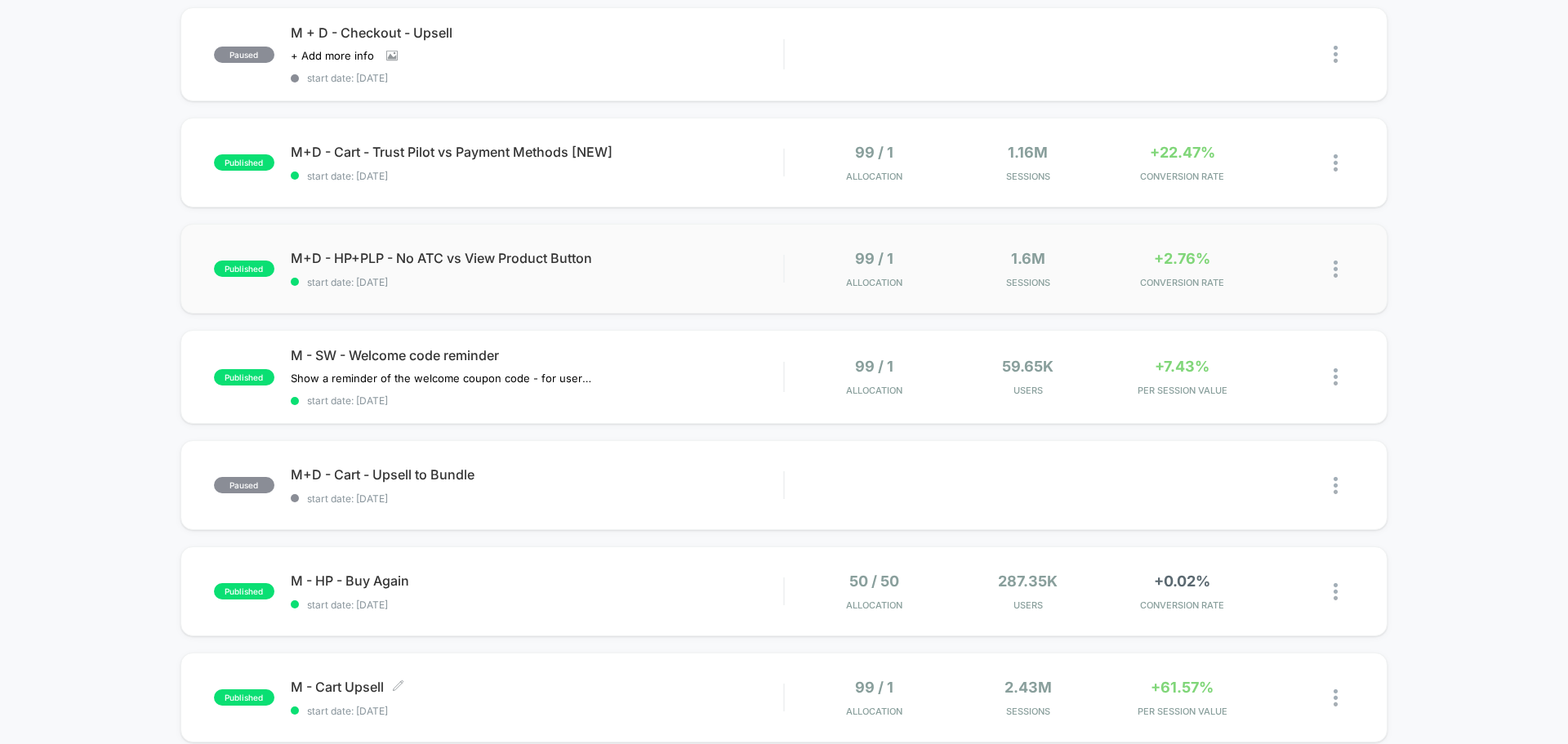
scroll to position [899, 0]
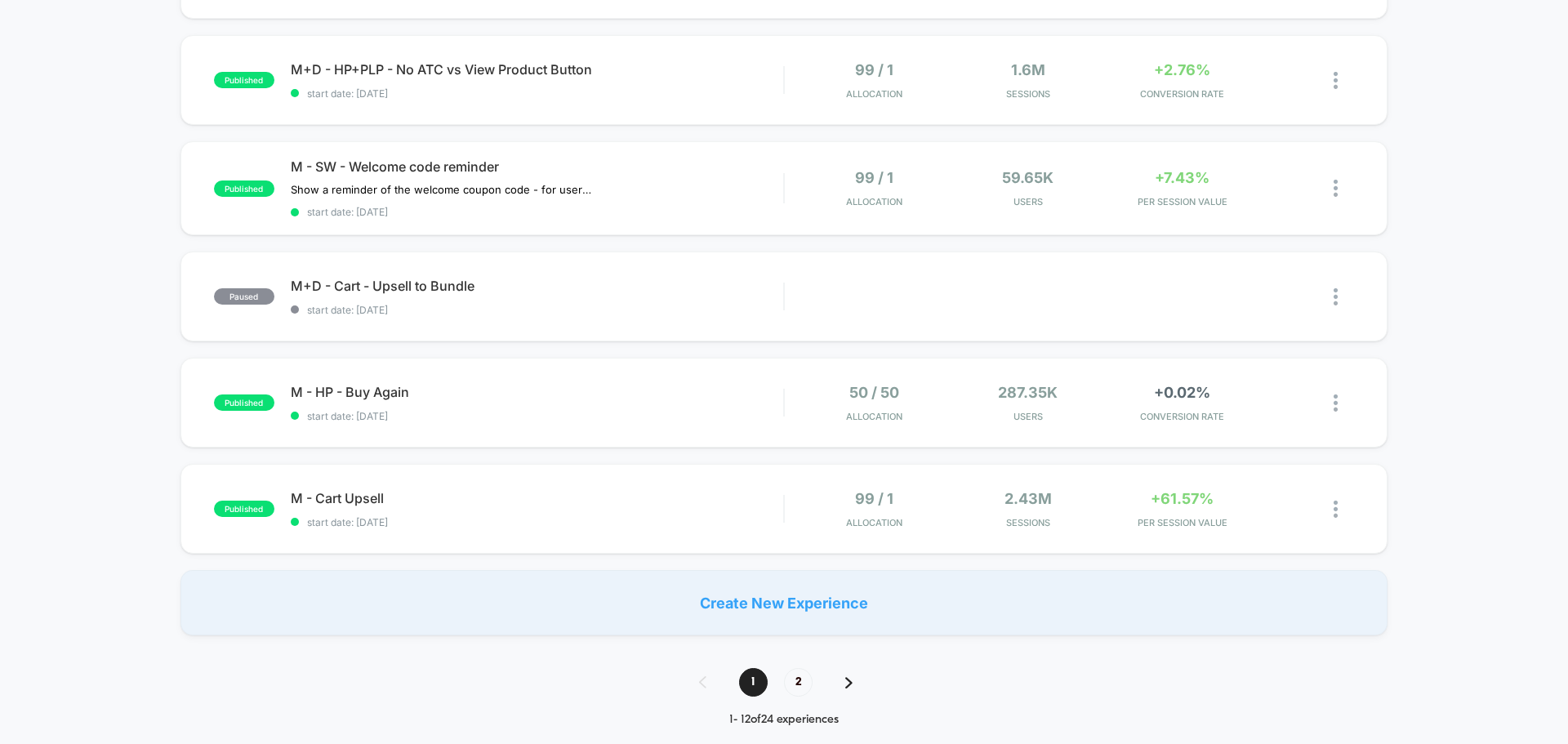
click at [852, 682] on div "1 2" at bounding box center [784, 682] width 203 height 29
click at [848, 681] on img at bounding box center [849, 682] width 7 height 11
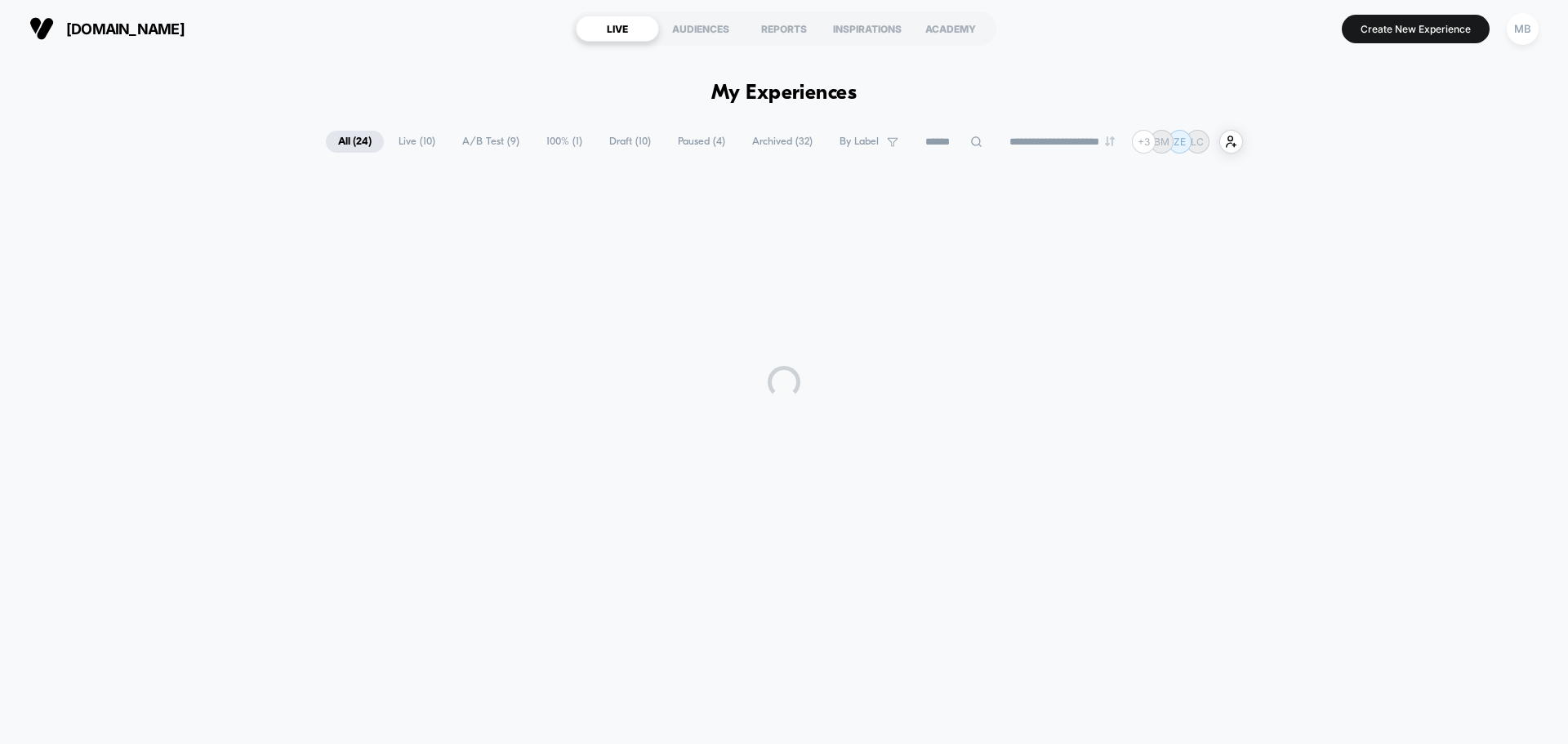
scroll to position [0, 0]
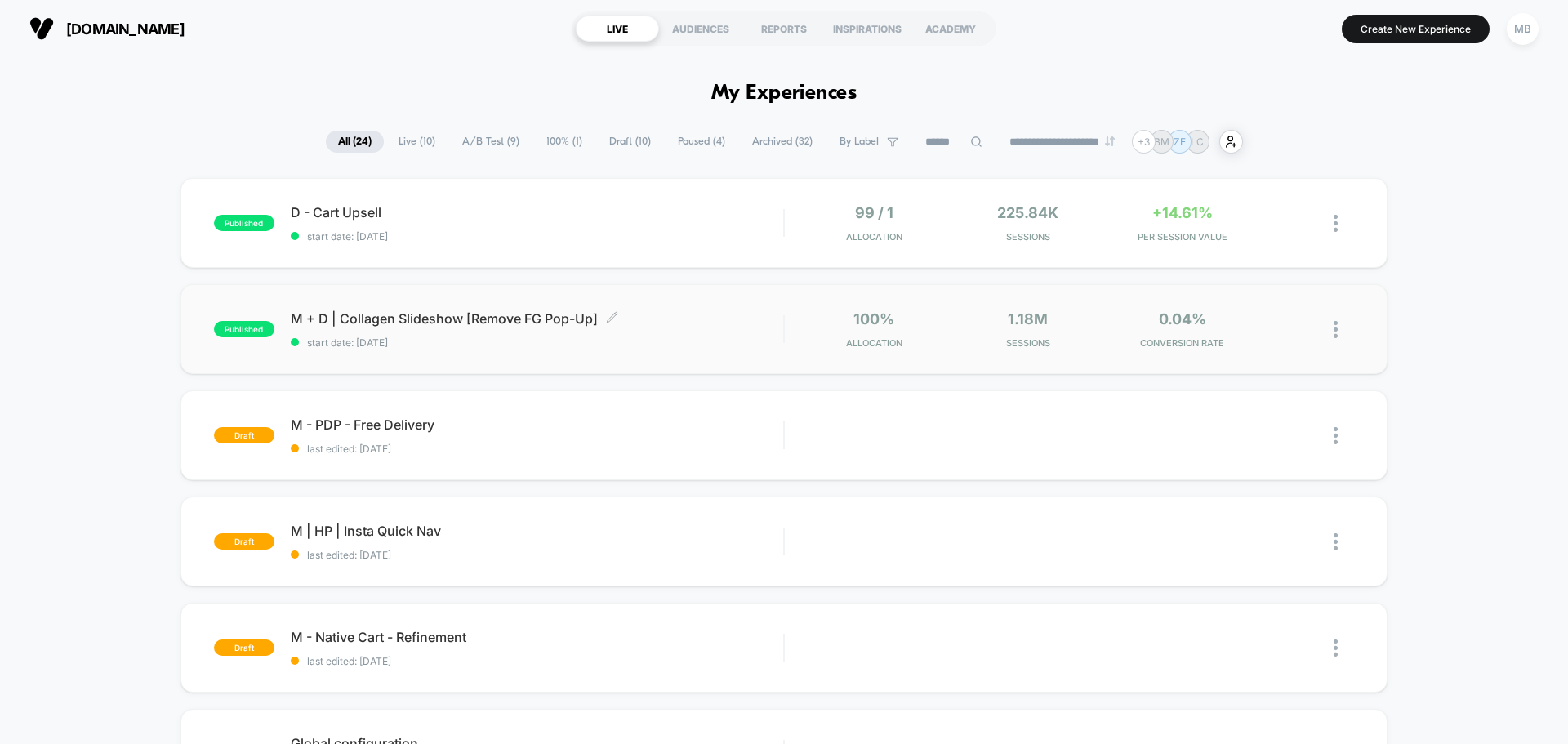
click at [452, 325] on span "M + D | Collagen Slideshow [Remove FG Pop-Up] Click to edit experience details" at bounding box center [537, 318] width 492 height 17
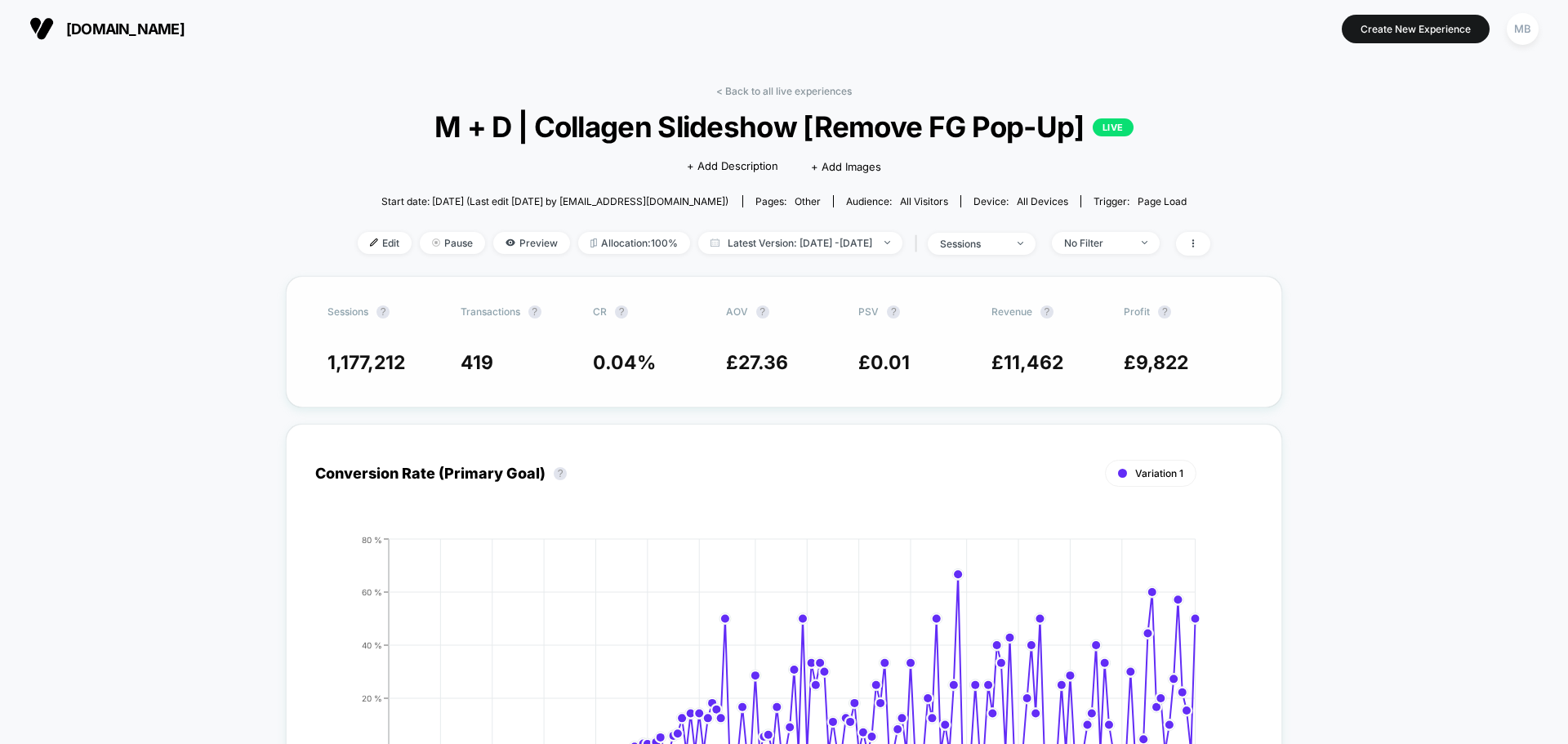
scroll to position [82, 0]
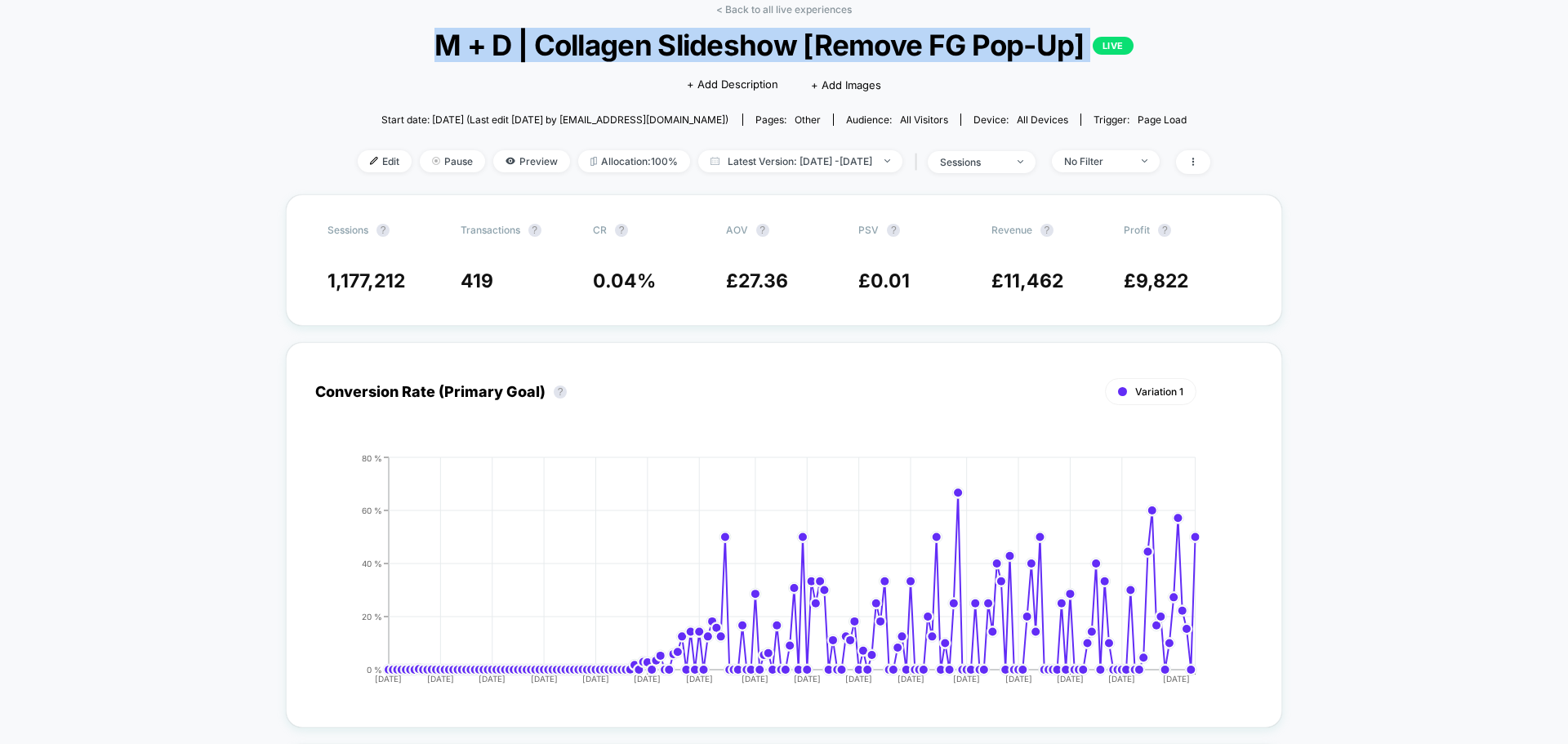
drag, startPoint x: 439, startPoint y: 44, endPoint x: 1106, endPoint y: 50, distance: 667.0
click at [1106, 50] on span "M + D | Collagen Slideshow [Remove FG Pop-Up] LIVE" at bounding box center [784, 44] width 768 height 34
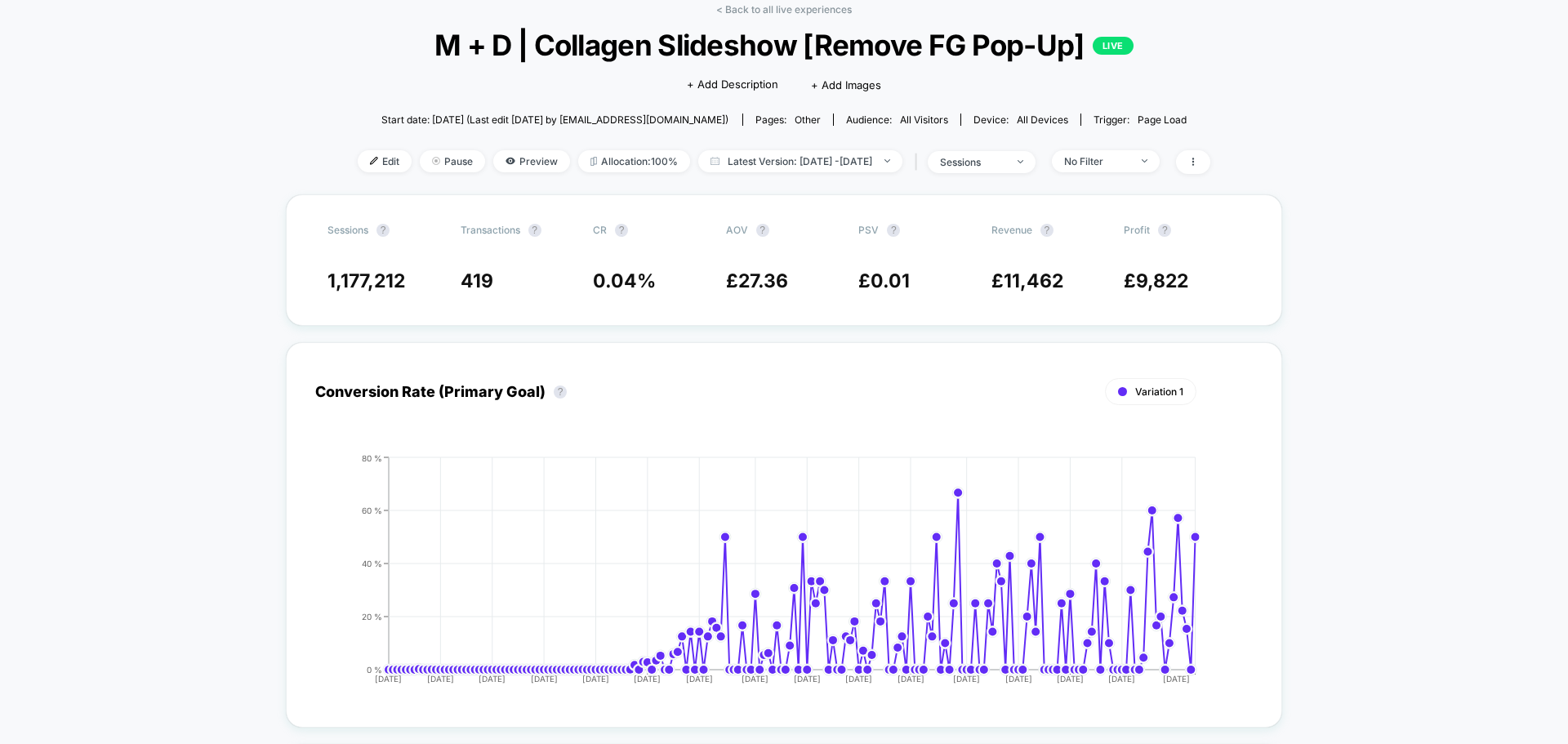
click at [580, 162] on span "Allocation: 100%" at bounding box center [634, 161] width 112 height 22
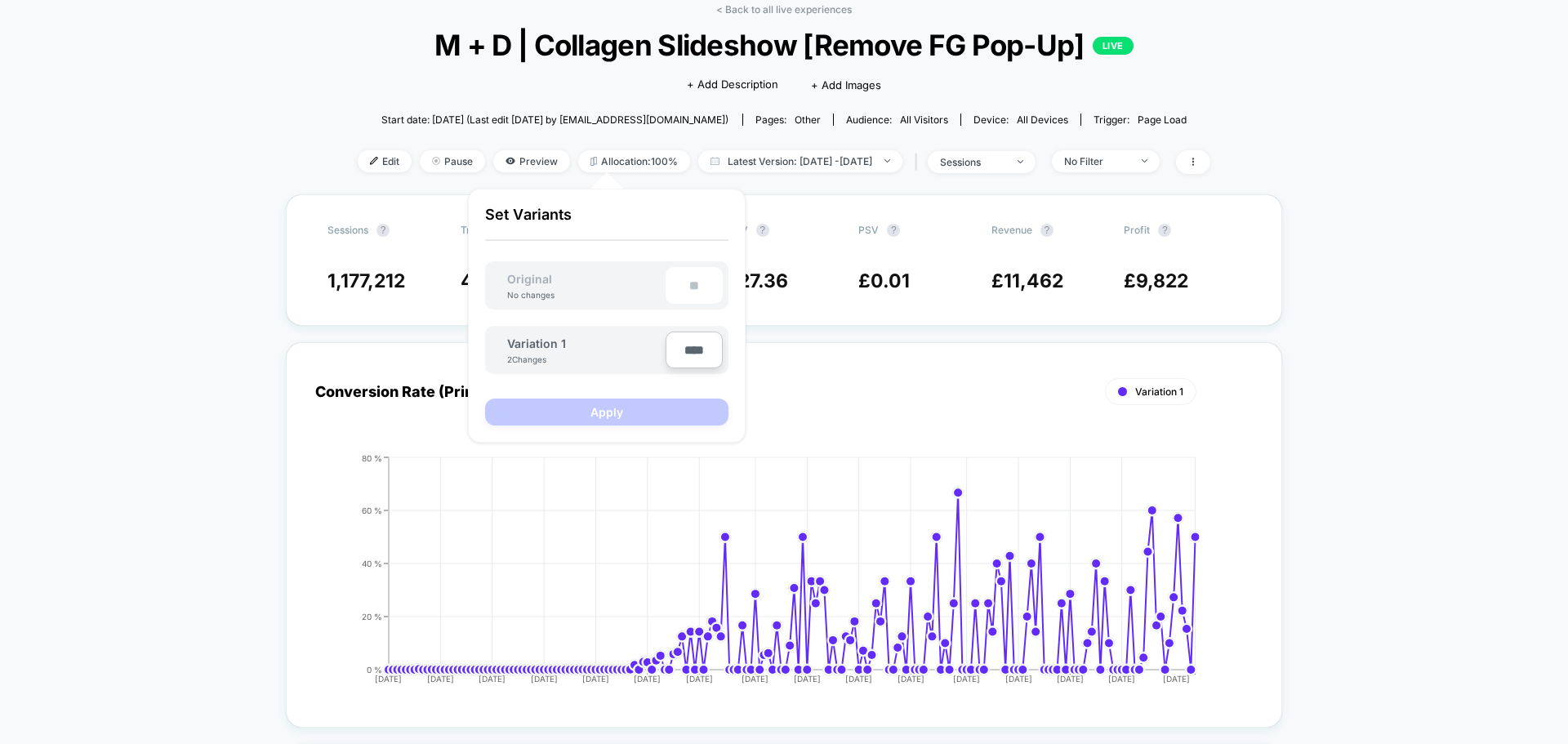
click at [690, 362] on input "****" at bounding box center [694, 350] width 57 height 37
type input "***"
type input "**"
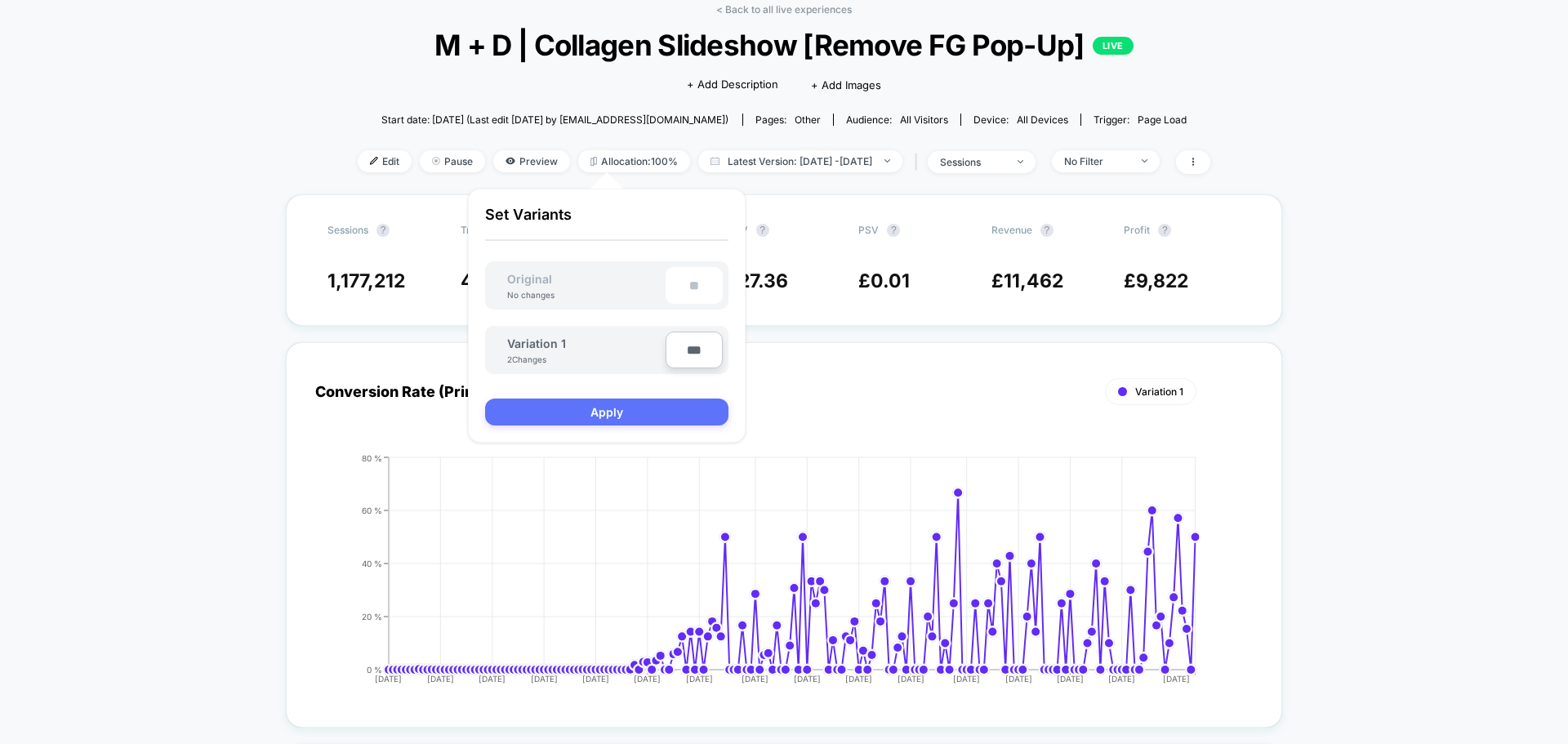
type input "***"
click at [690, 414] on button "Apply" at bounding box center [607, 412] width 244 height 27
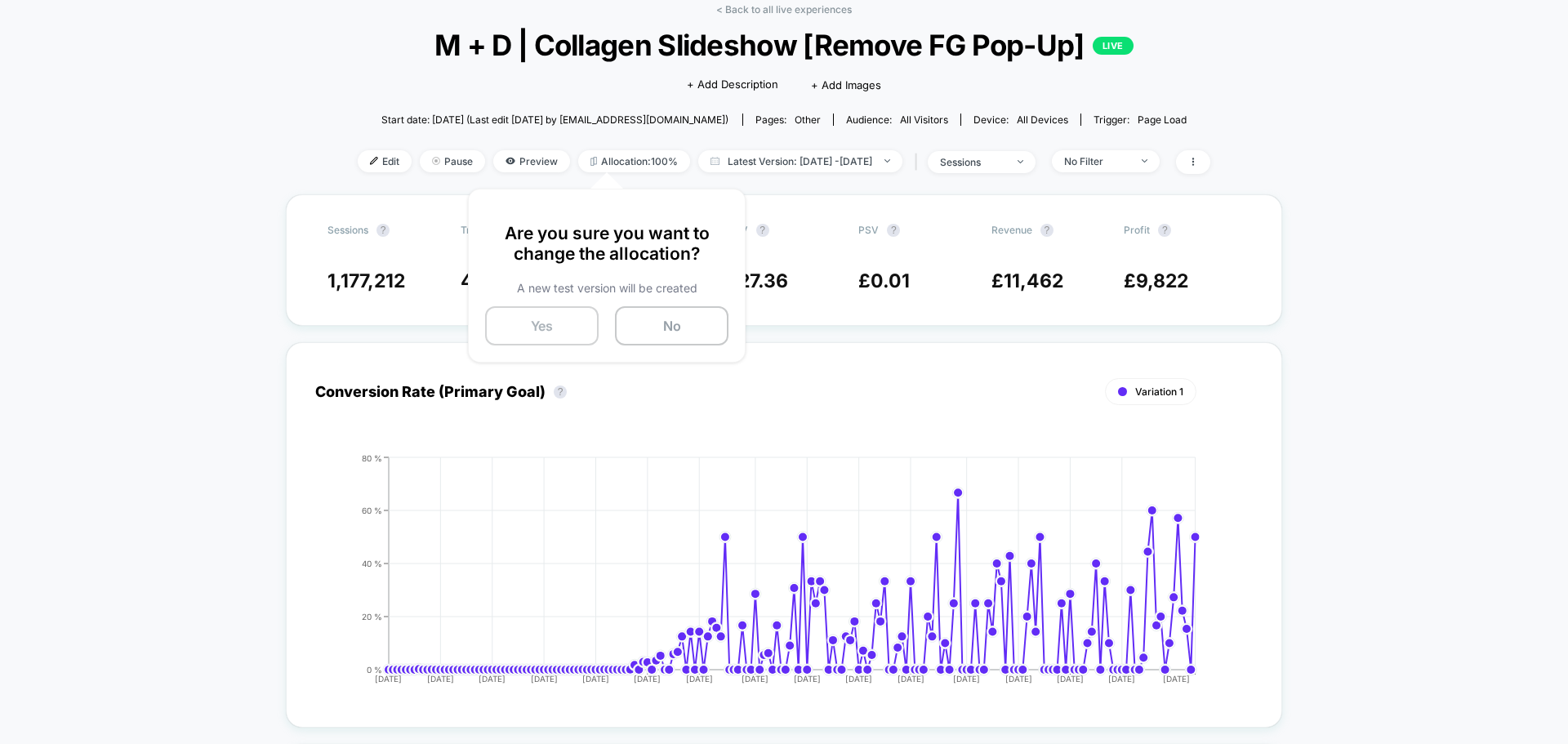
click at [552, 323] on button "Yes" at bounding box center [542, 325] width 114 height 39
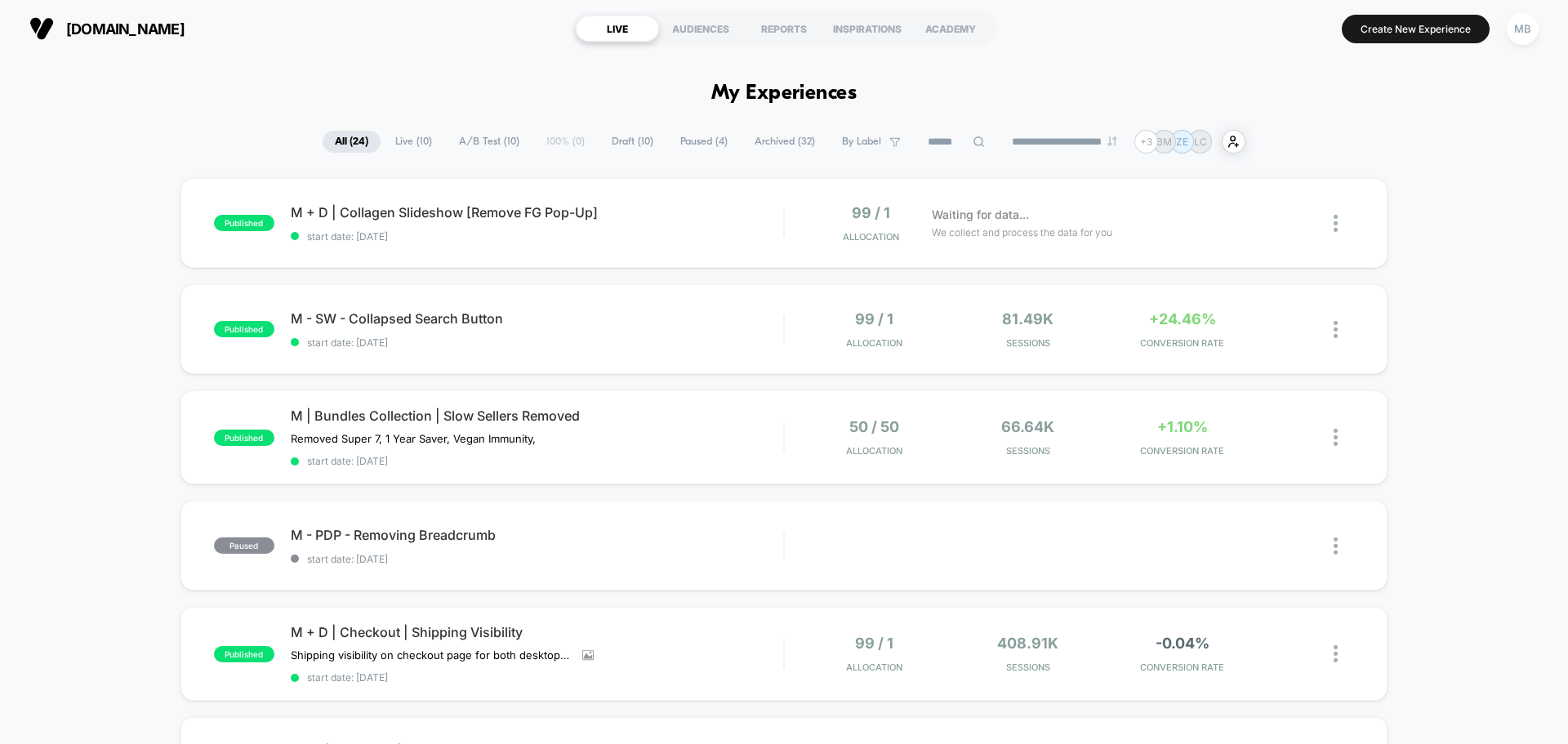
click at [388, 137] on span "Live ( 10 )" at bounding box center [413, 141] width 61 height 22
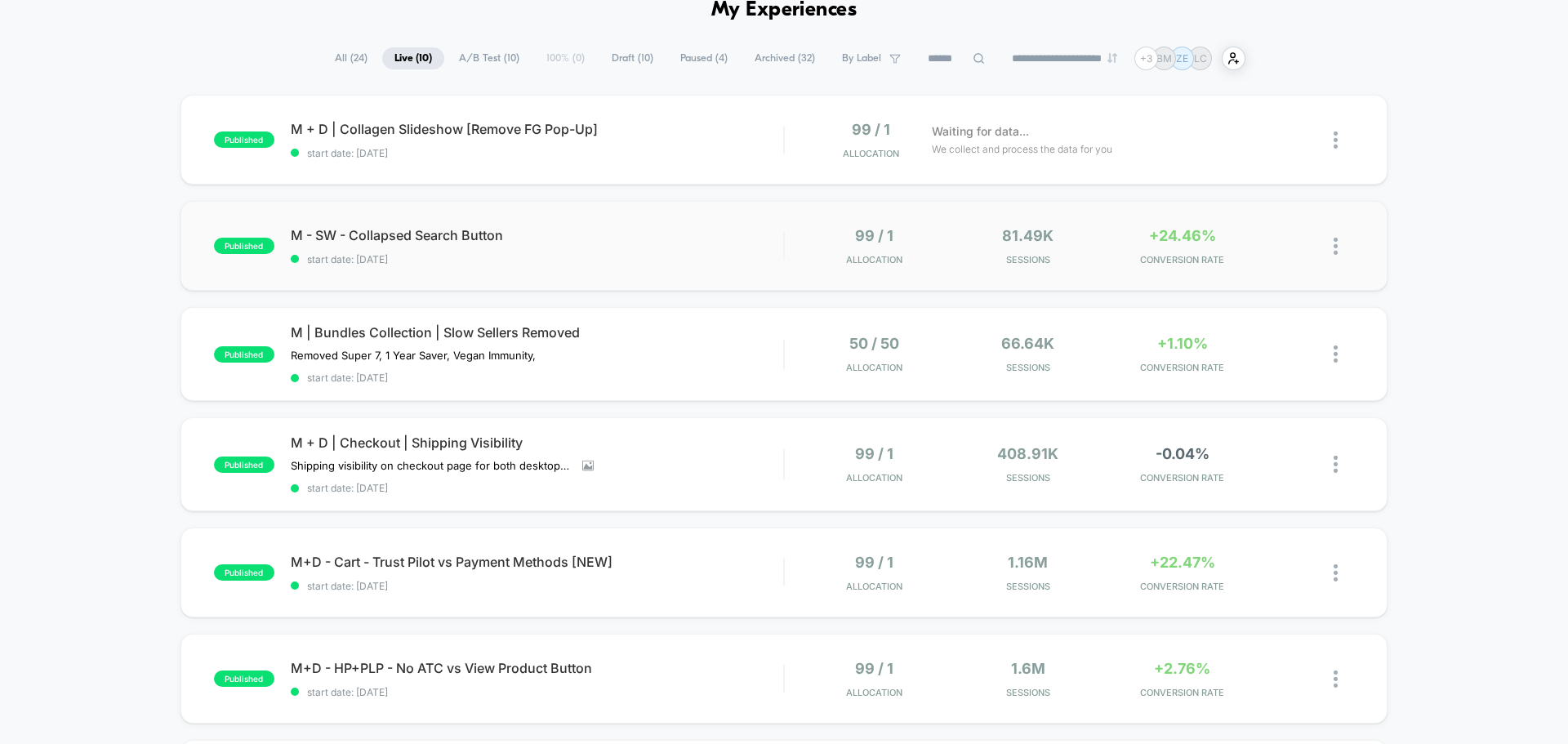
scroll to position [82, 0]
click at [479, 343] on div "M | Bundles Collection | Slow Sellers Removed Removed Super 7, 1 Year Saver, Ve…" at bounding box center [537, 356] width 492 height 60
